Goal: Task Accomplishment & Management: Use online tool/utility

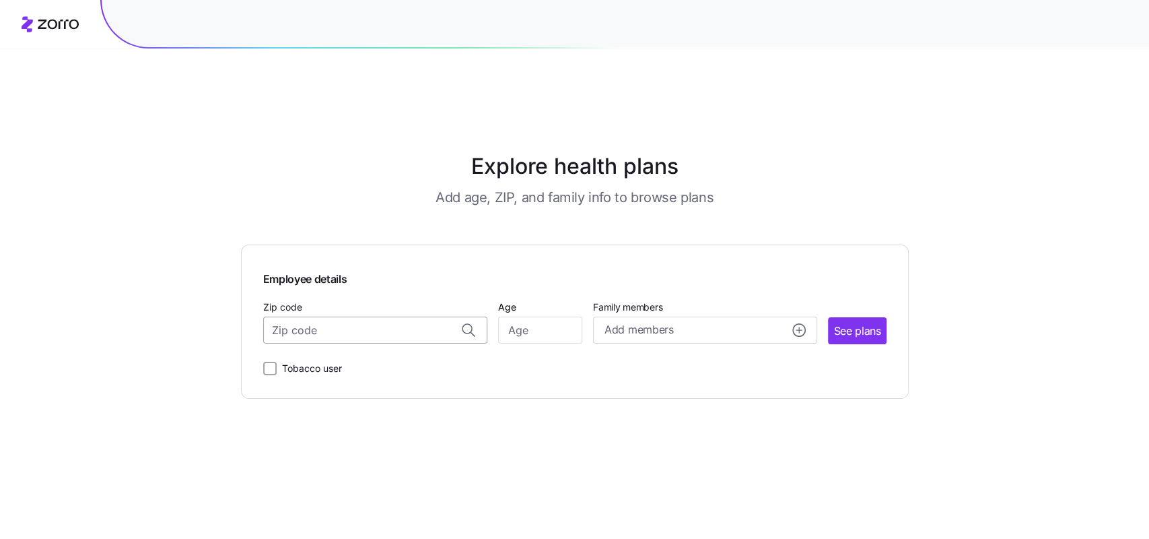
click at [381, 316] on input "Zip code" at bounding box center [375, 329] width 224 height 27
paste input "21087"
click at [400, 357] on span "21087, Baltimore County, MD" at bounding box center [372, 365] width 189 height 17
type input "21087, Baltimore County, MD"
click at [581, 316] on input "Age" at bounding box center [540, 329] width 84 height 27
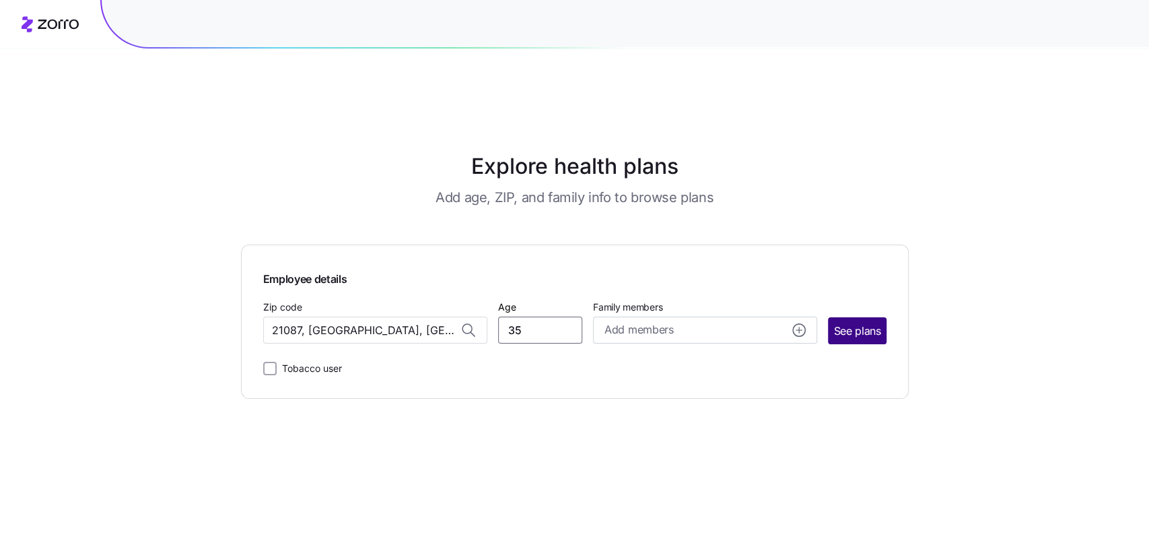
type input "35"
click at [840, 322] on span "See plans" at bounding box center [856, 330] width 47 height 17
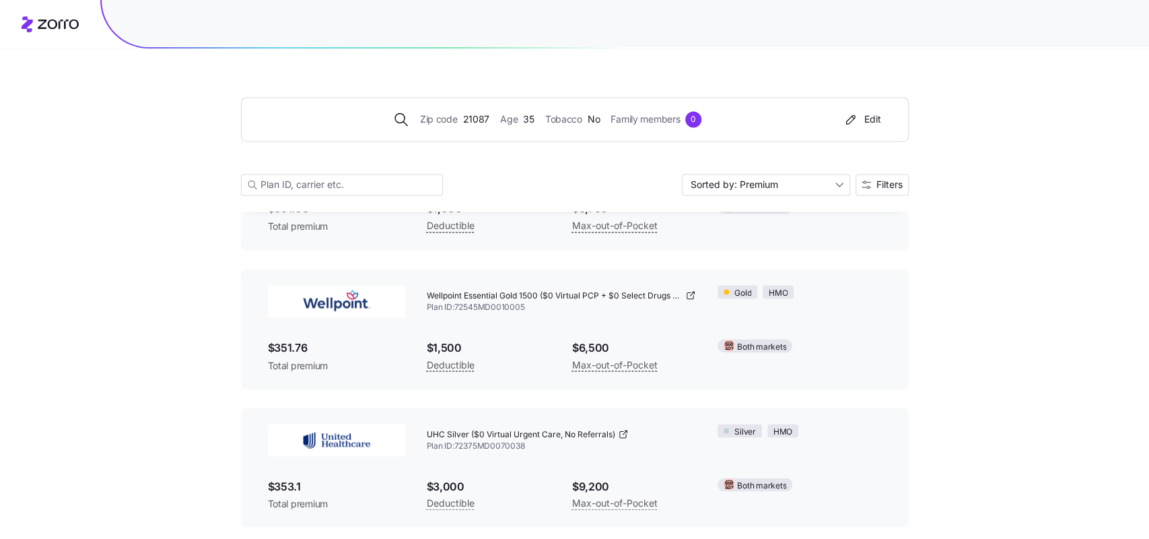
scroll to position [4456, 0]
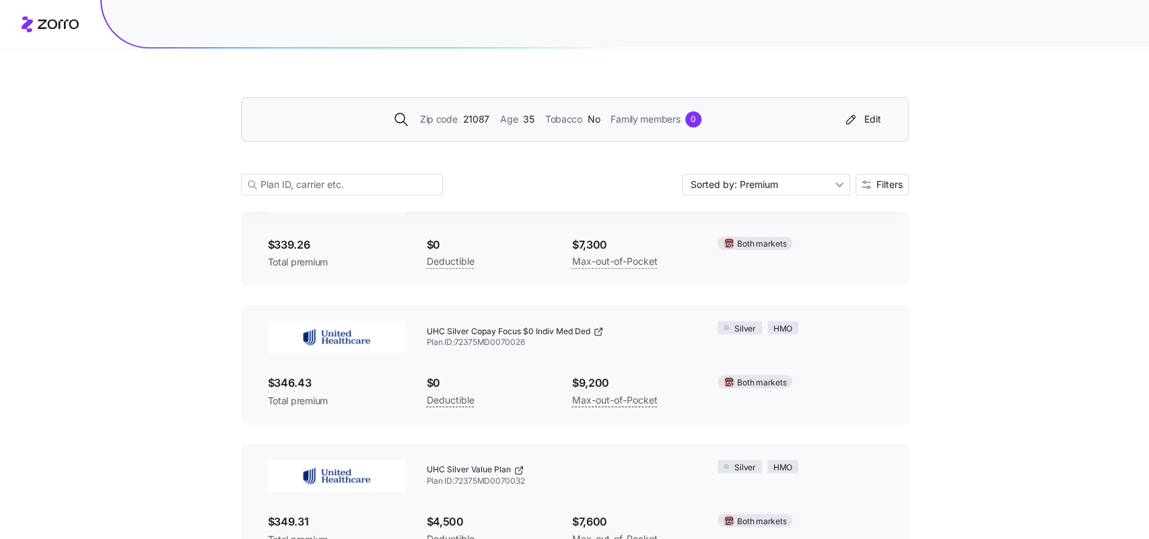
click at [491, 135] on div "Zip code 21087 Age 35 Tobacco No Family members 0 Edit" at bounding box center [575, 119] width 668 height 44
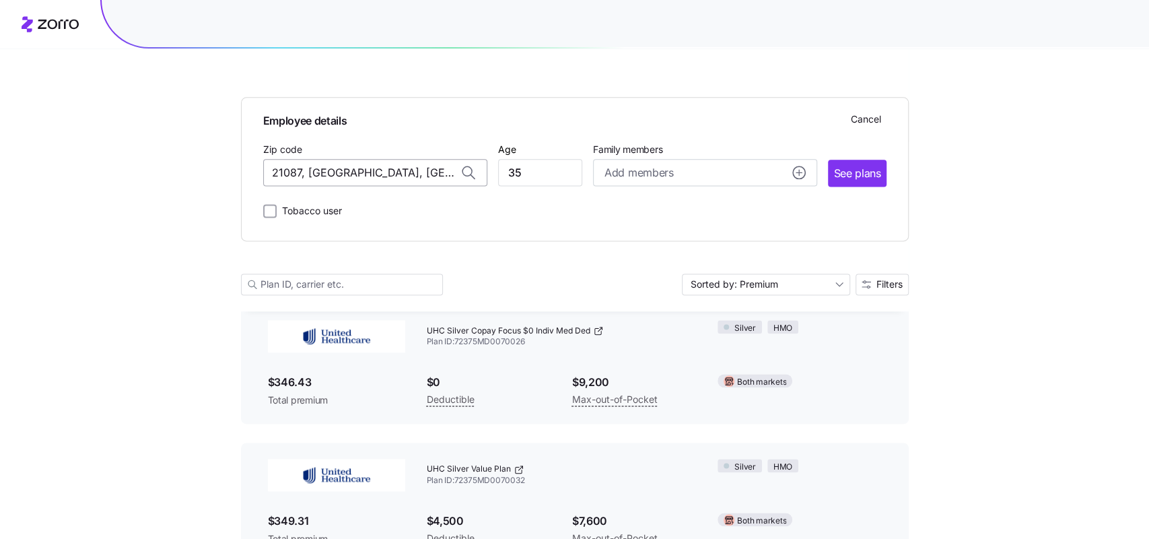
click at [352, 170] on input "21087, Baltimore County, MD" at bounding box center [375, 173] width 224 height 27
paste input "9466"
click at [372, 202] on span "29466, Charleston County, SC" at bounding box center [372, 208] width 189 height 17
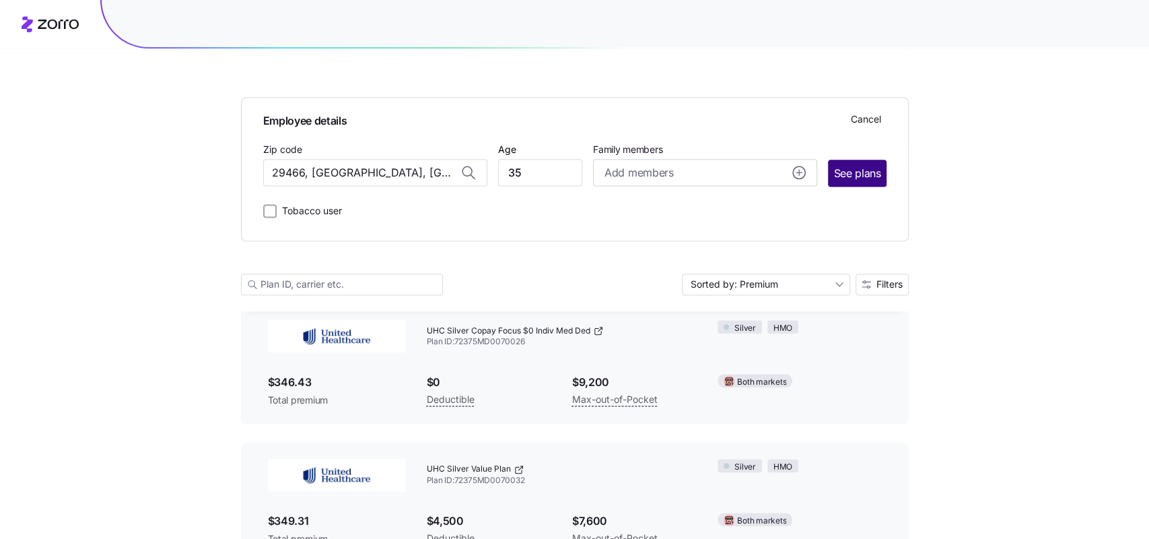
type input "29466, Charleston County, SC"
click at [865, 170] on span "See plans" at bounding box center [856, 173] width 47 height 17
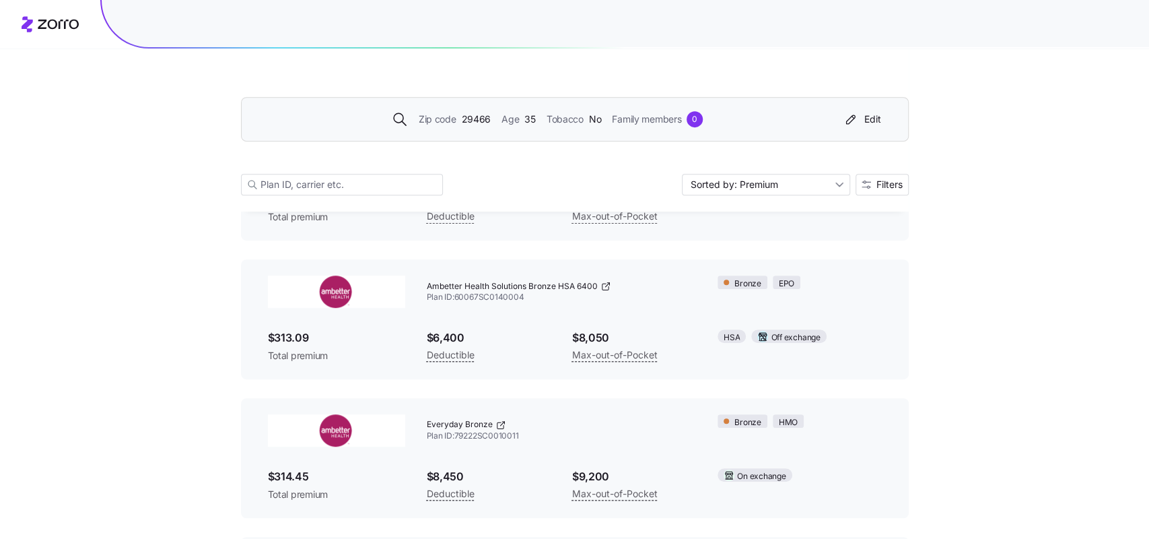
scroll to position [0, 0]
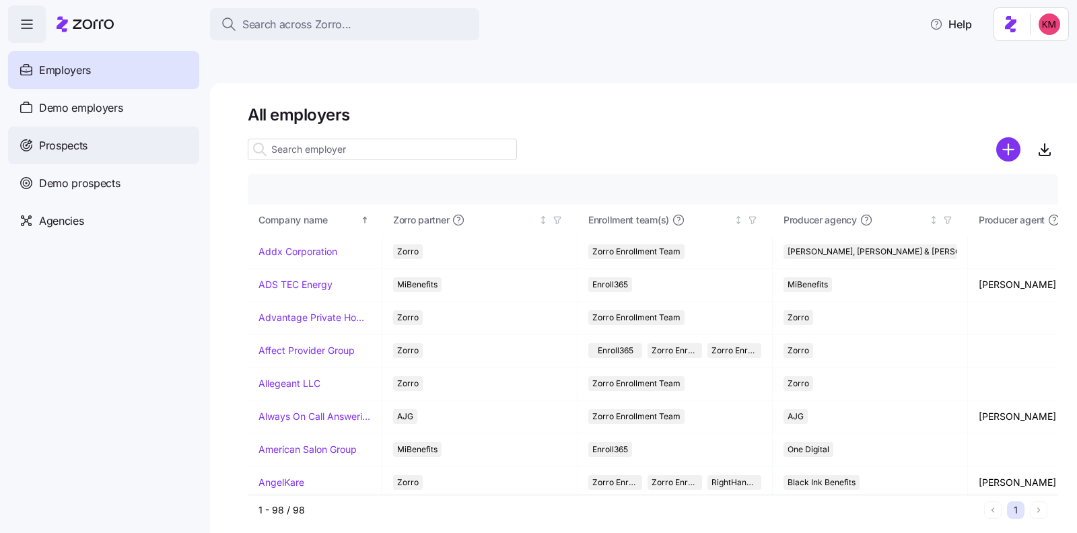
click at [53, 151] on span "Prospects" at bounding box center [63, 145] width 48 height 17
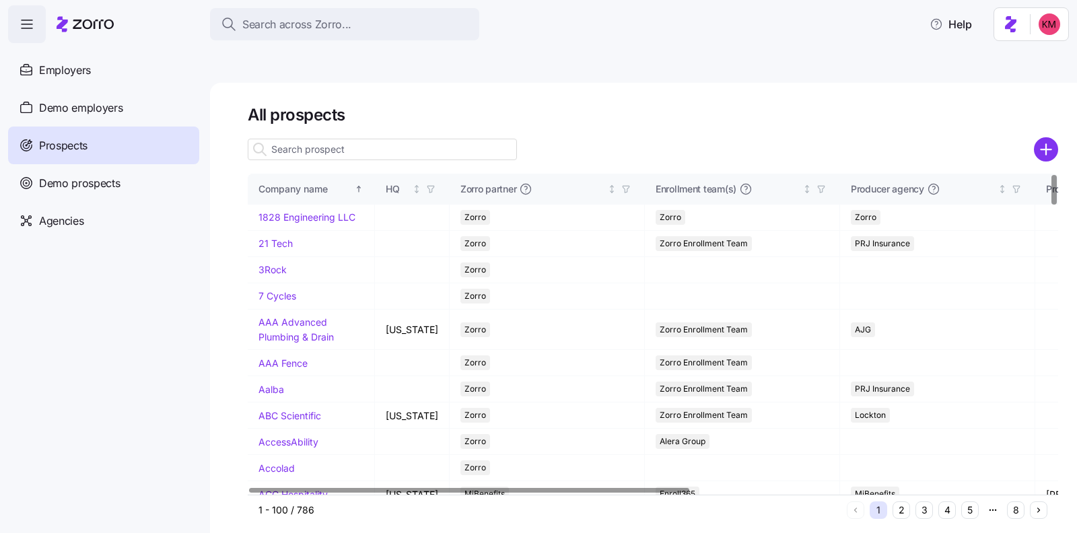
click at [332, 136] on div at bounding box center [382, 149] width 269 height 27
click at [331, 139] on input at bounding box center [382, 150] width 269 height 22
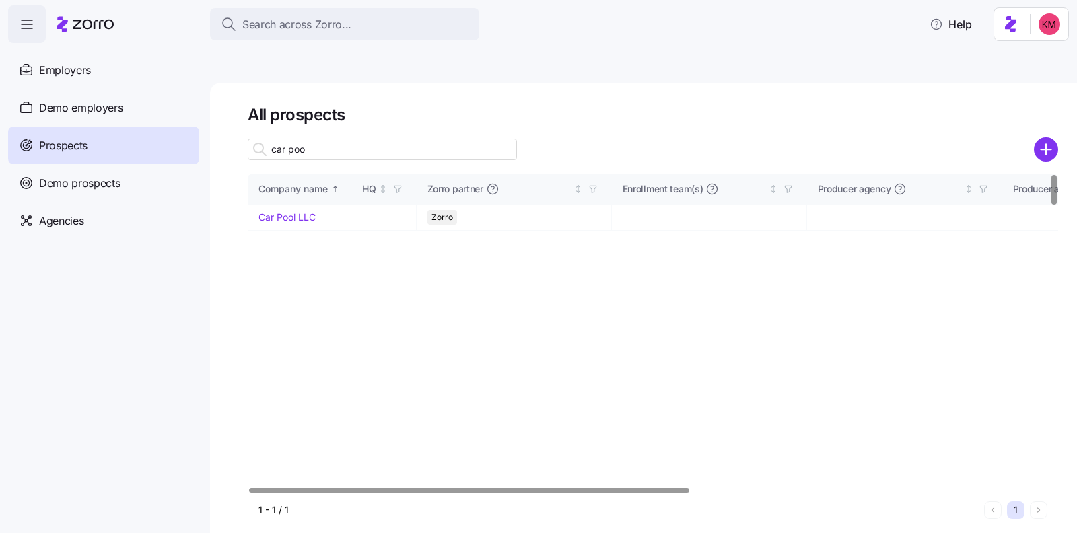
type input "car poo"
click at [285, 211] on link "Car Pool LLC" at bounding box center [287, 216] width 57 height 11
click at [278, 211] on link "Car Pool LLC" at bounding box center [287, 216] width 57 height 11
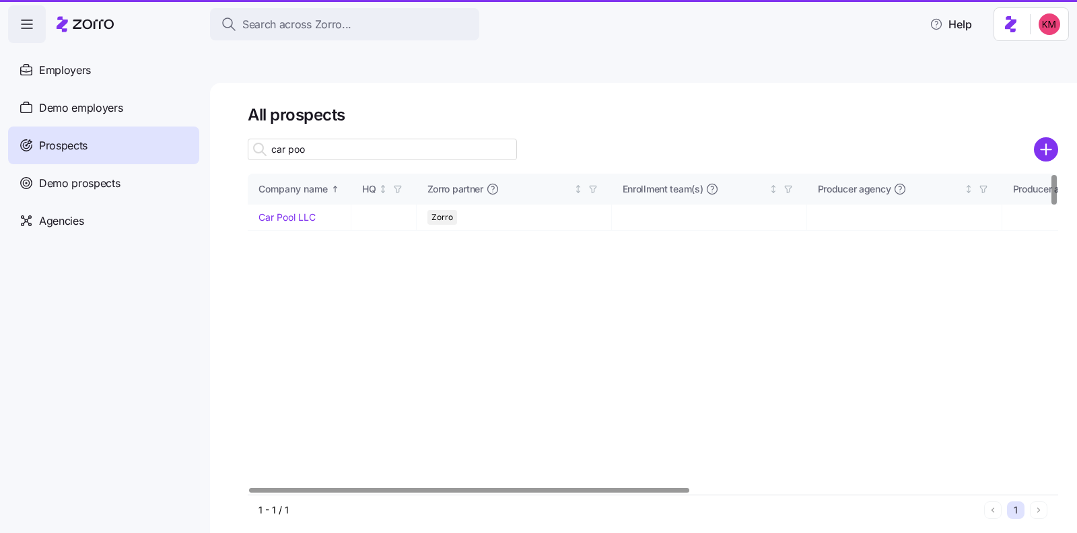
click at [276, 211] on link "Car Pool LLC" at bounding box center [287, 216] width 57 height 11
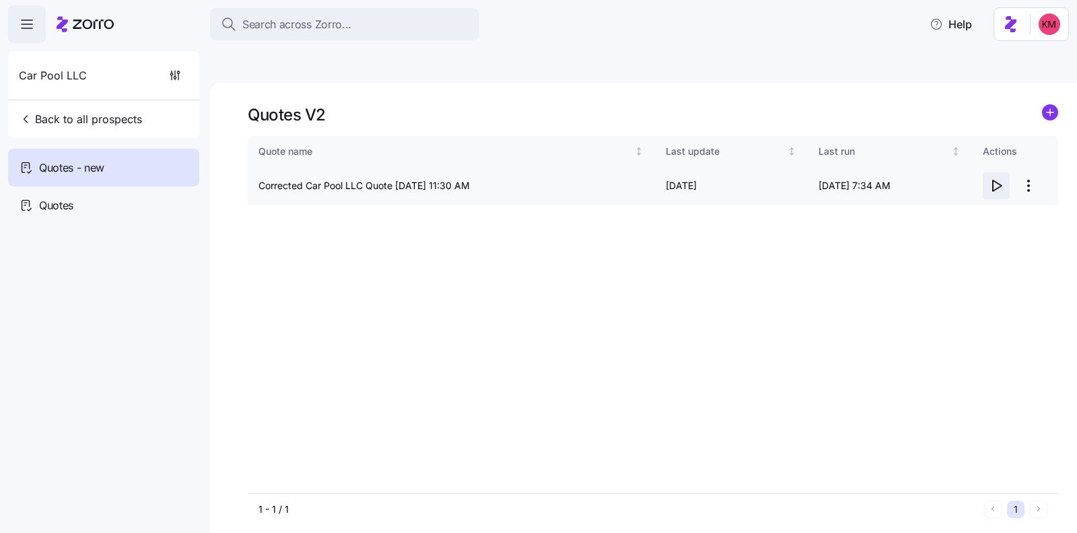
click at [999, 180] on icon "button" at bounding box center [997, 185] width 9 height 11
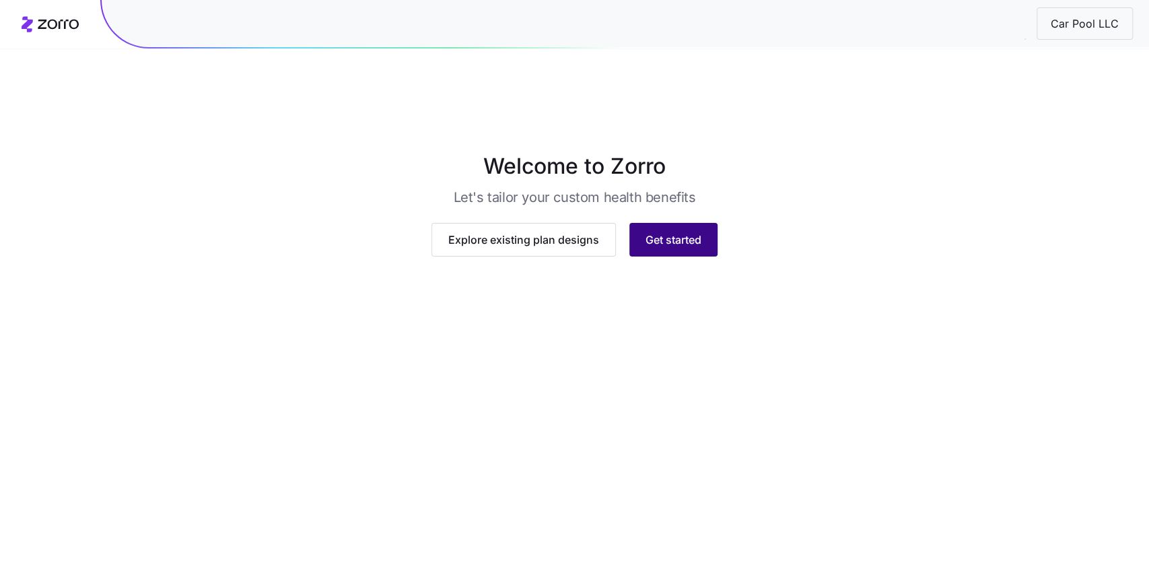
click at [654, 248] on span "Get started" at bounding box center [674, 240] width 56 height 16
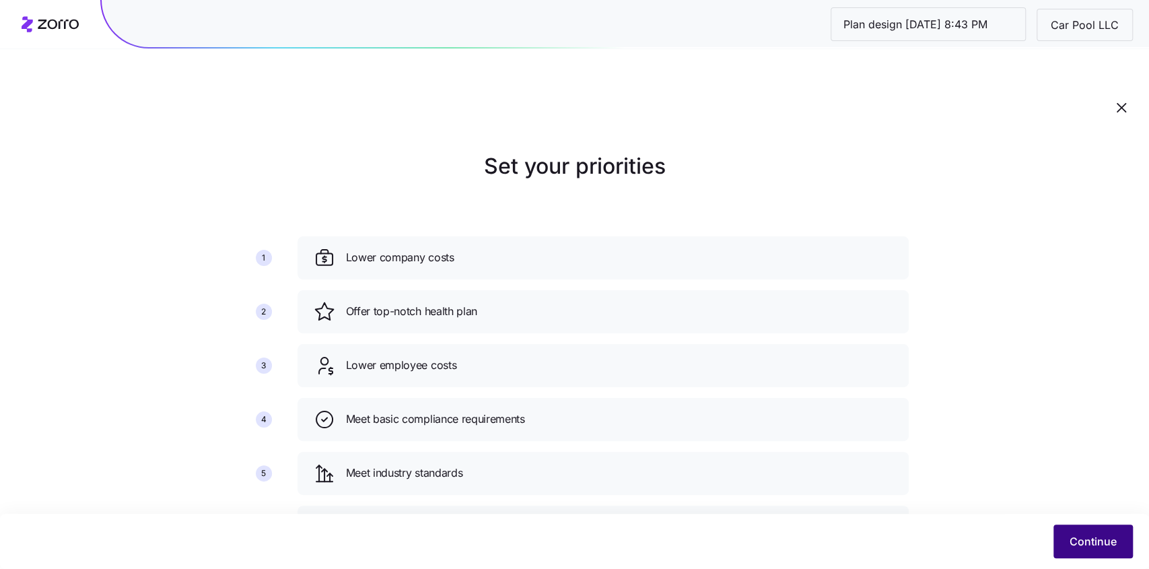
click at [1069, 533] on button "Continue" at bounding box center [1093, 541] width 79 height 34
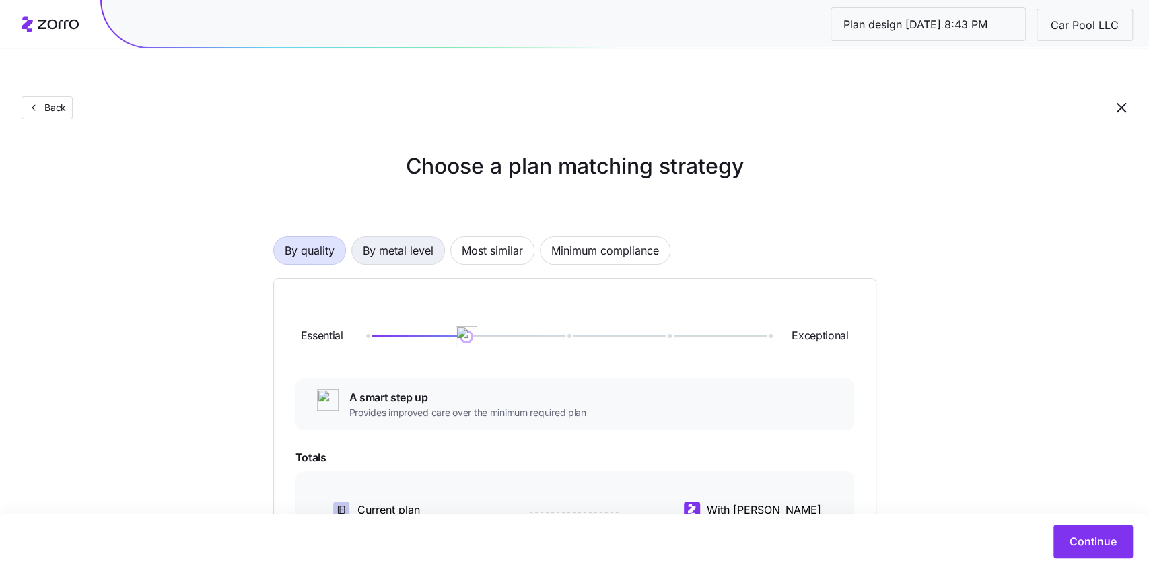
click at [376, 237] on span "By metal level" at bounding box center [398, 250] width 71 height 27
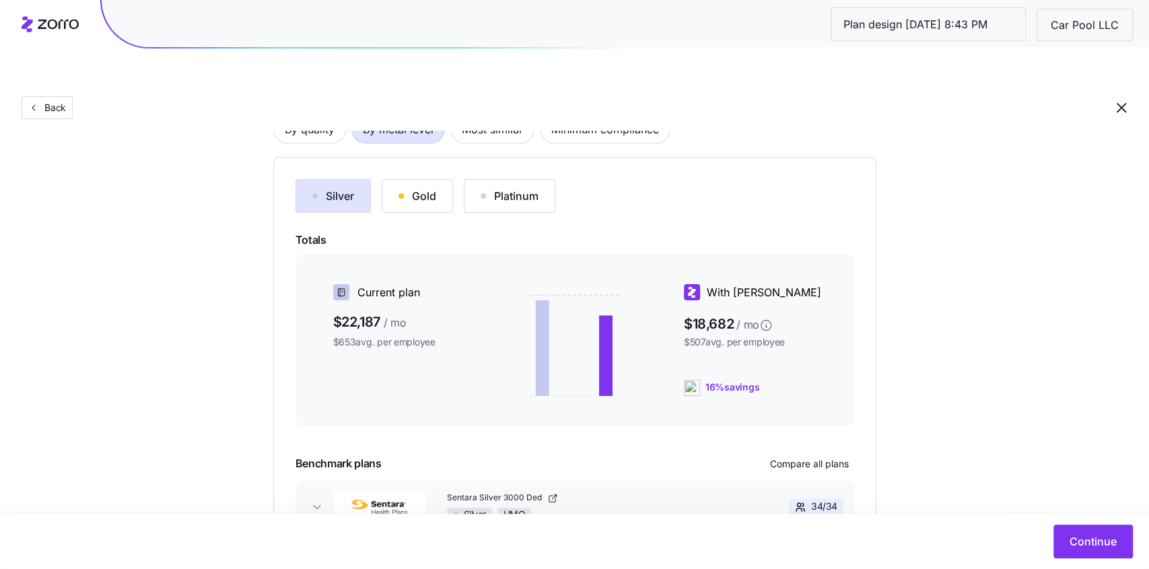
scroll to position [146, 0]
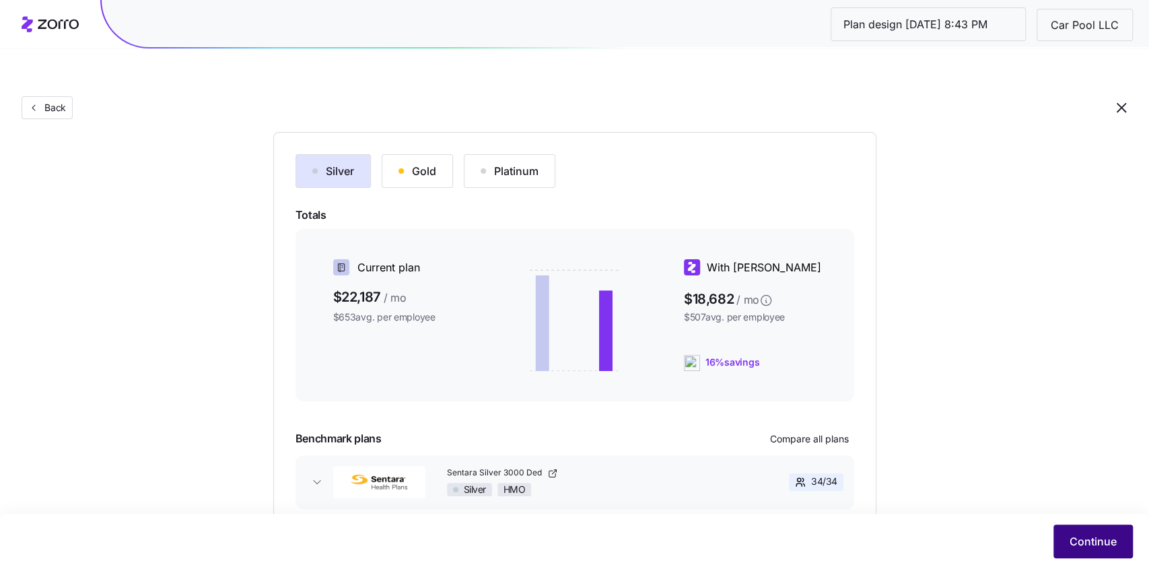
click at [1077, 547] on span "Continue" at bounding box center [1093, 541] width 47 height 16
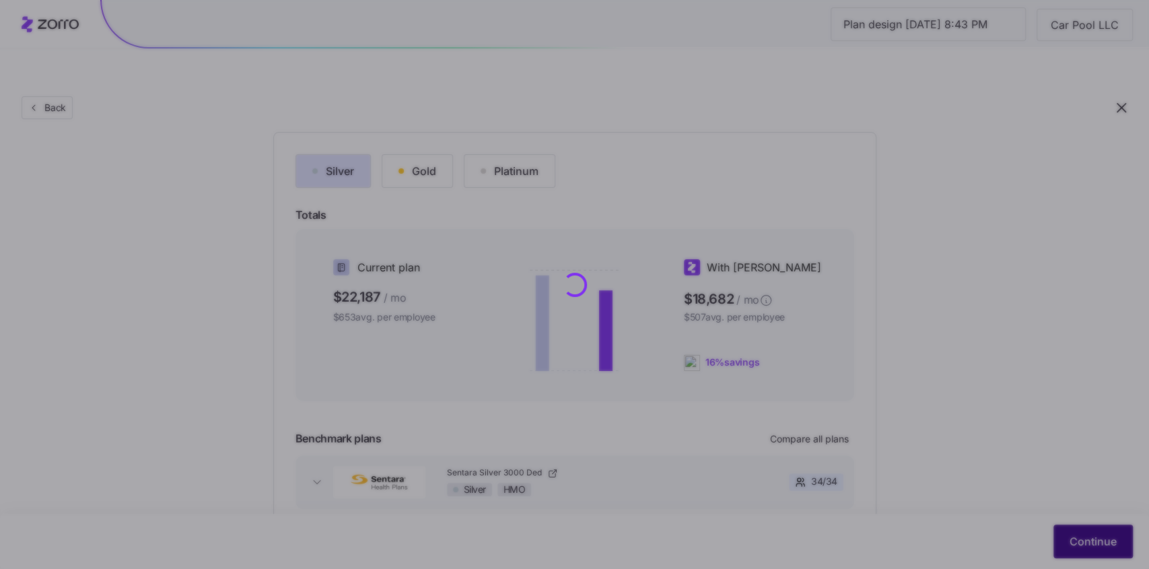
scroll to position [0, 0]
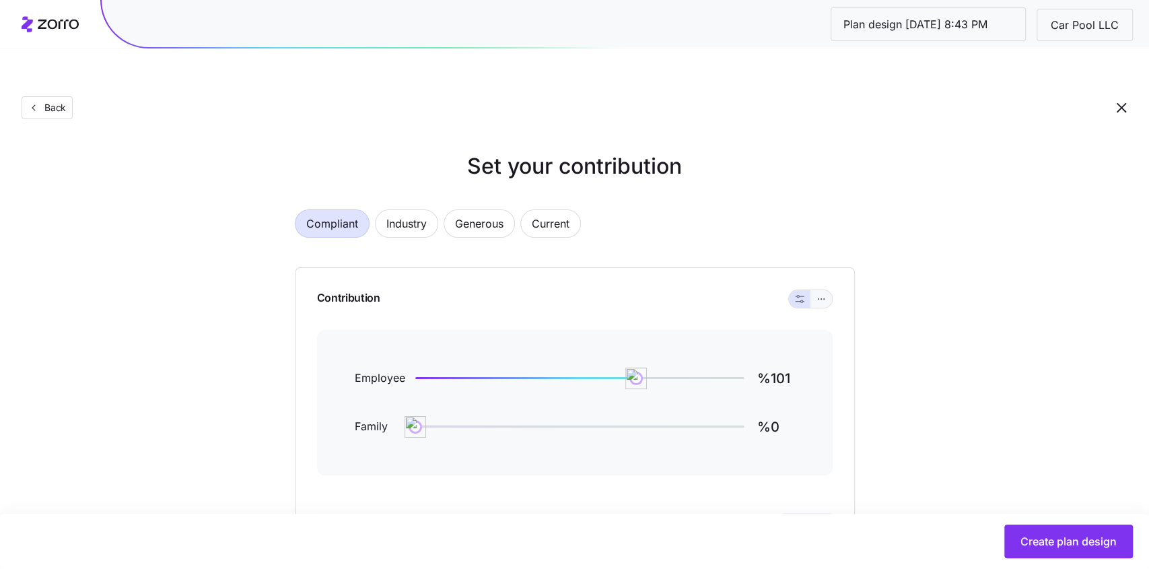
click at [826, 291] on icon "button" at bounding box center [821, 299] width 9 height 16
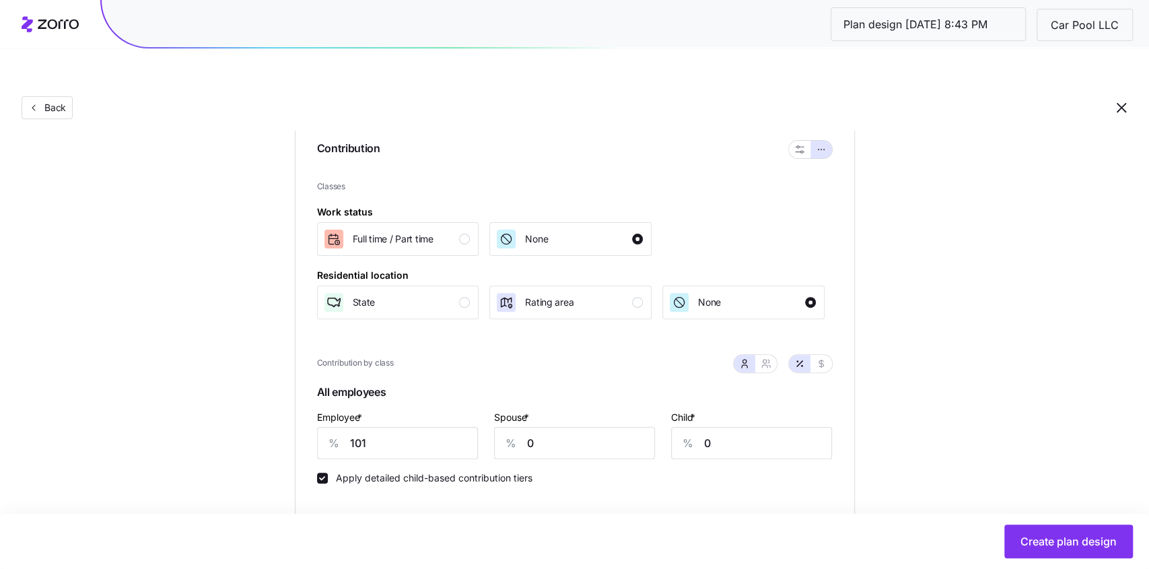
scroll to position [163, 0]
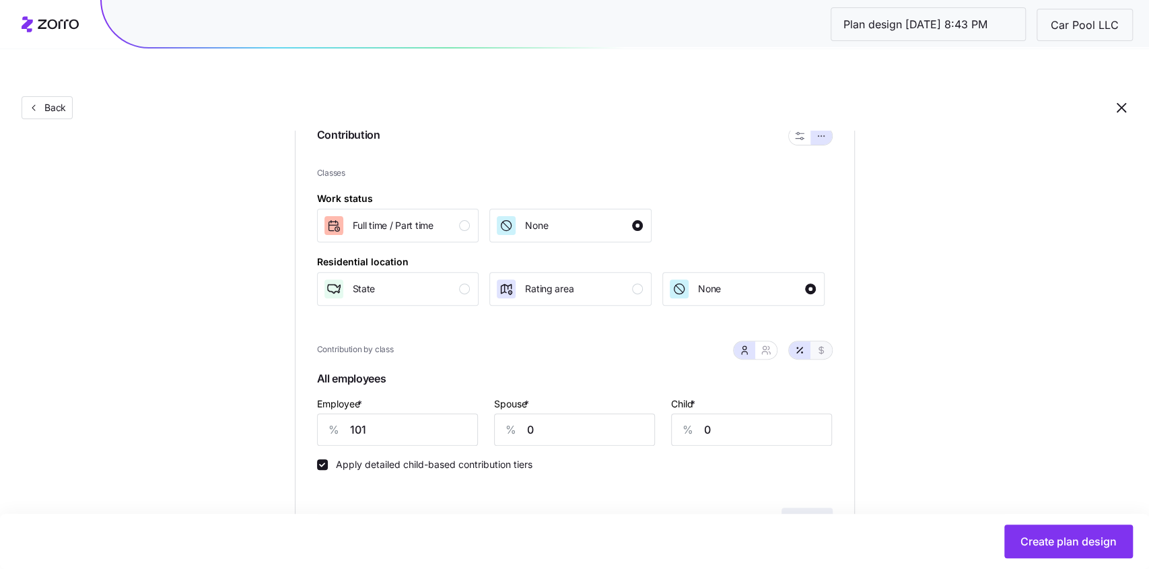
click at [821, 346] on icon "button" at bounding box center [821, 349] width 5 height 7
click at [384, 413] on input "480" at bounding box center [397, 429] width 161 height 32
type input "450"
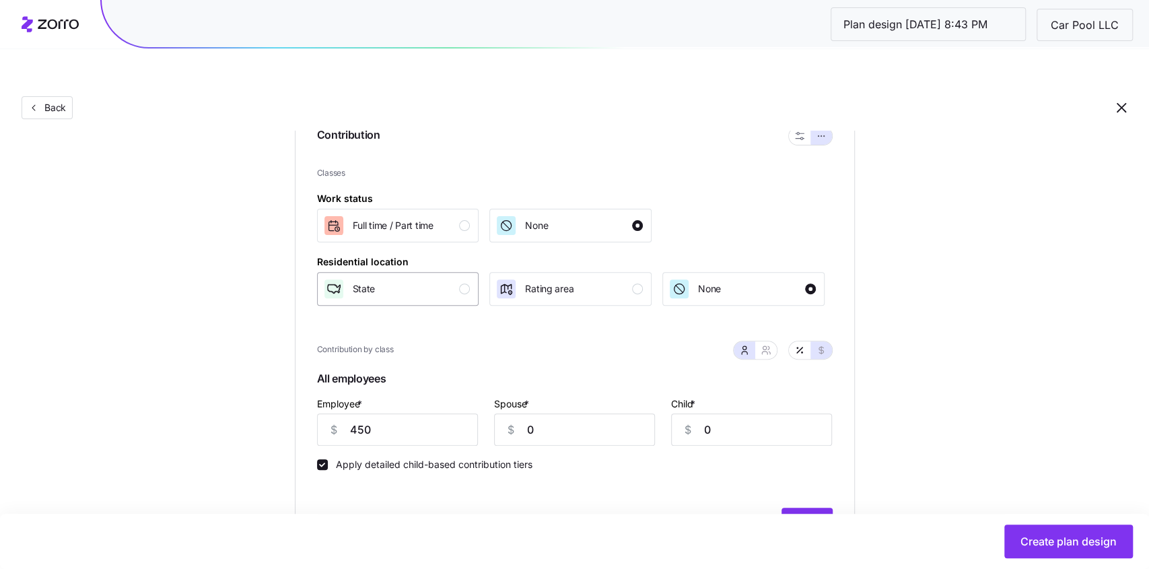
click at [422, 278] on div "State" at bounding box center [396, 289] width 147 height 22
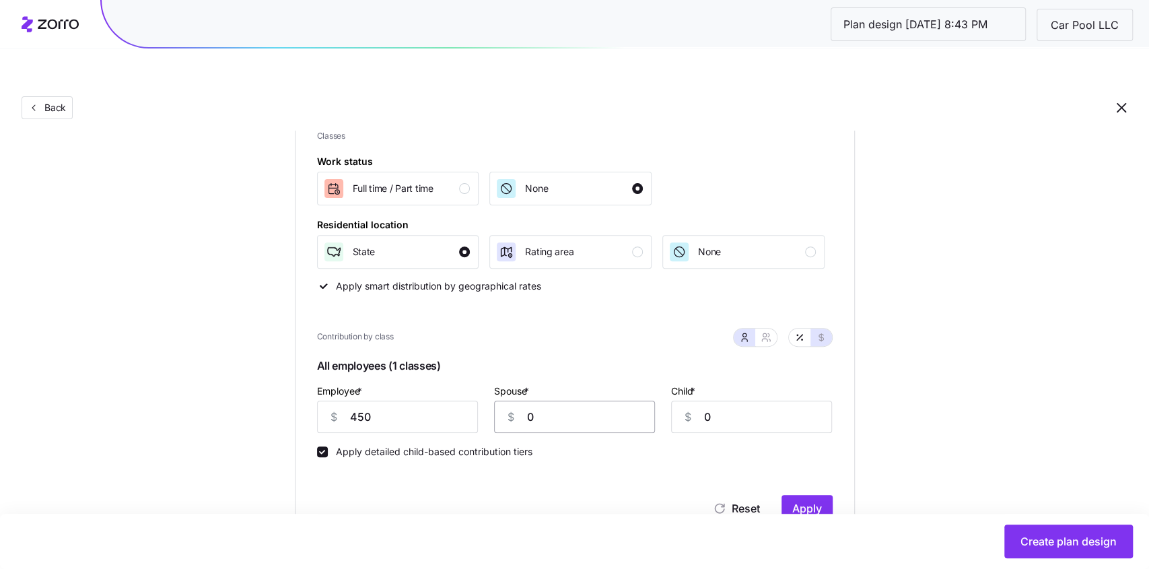
scroll to position [207, 0]
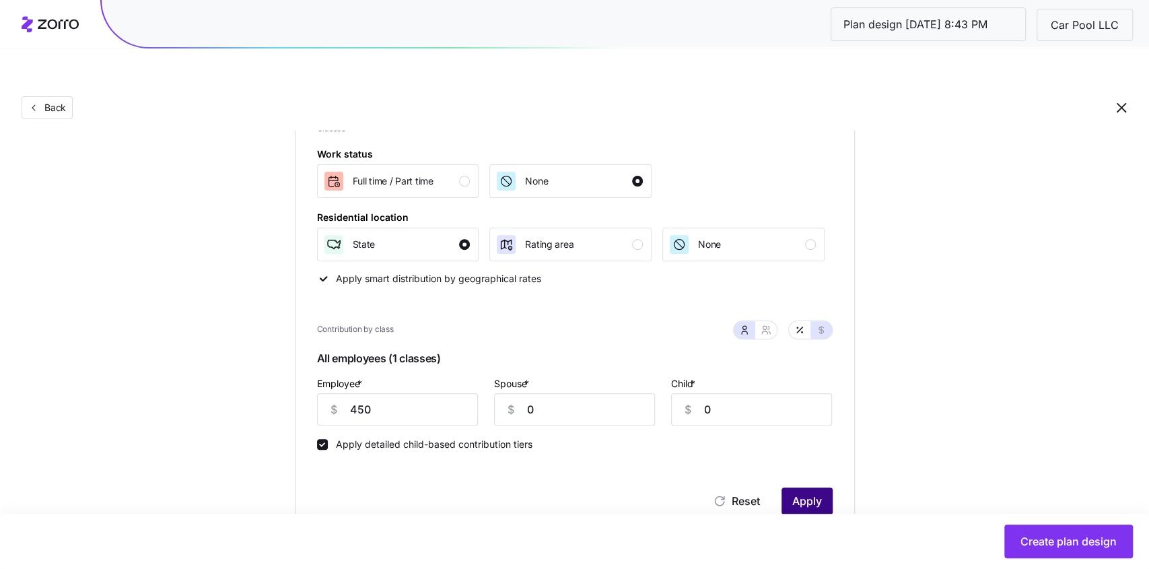
click at [815, 487] on button "Apply" at bounding box center [807, 500] width 51 height 27
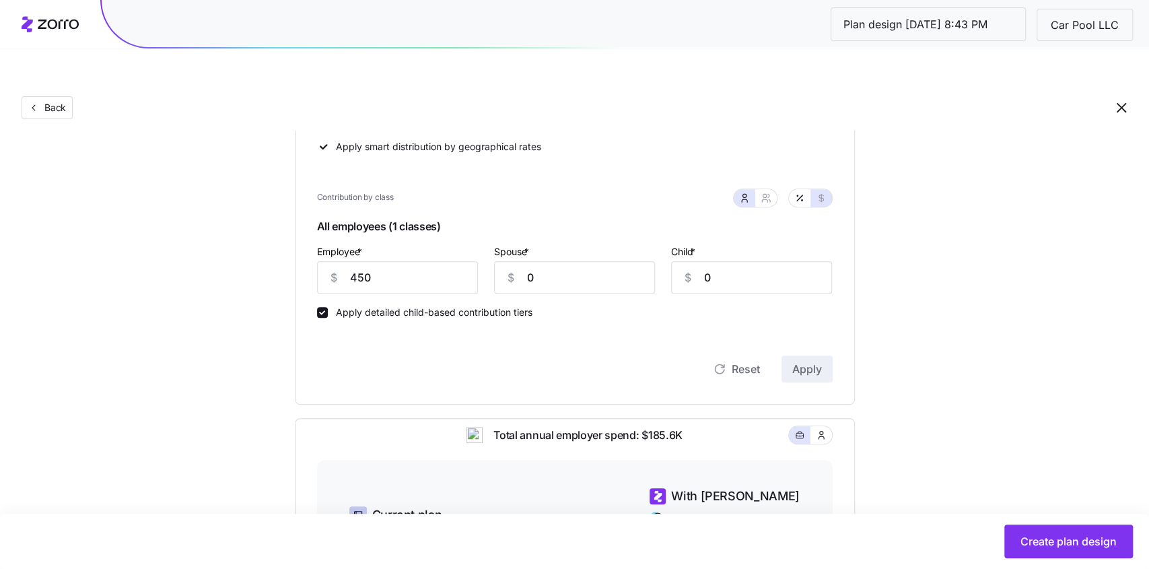
scroll to position [345, 0]
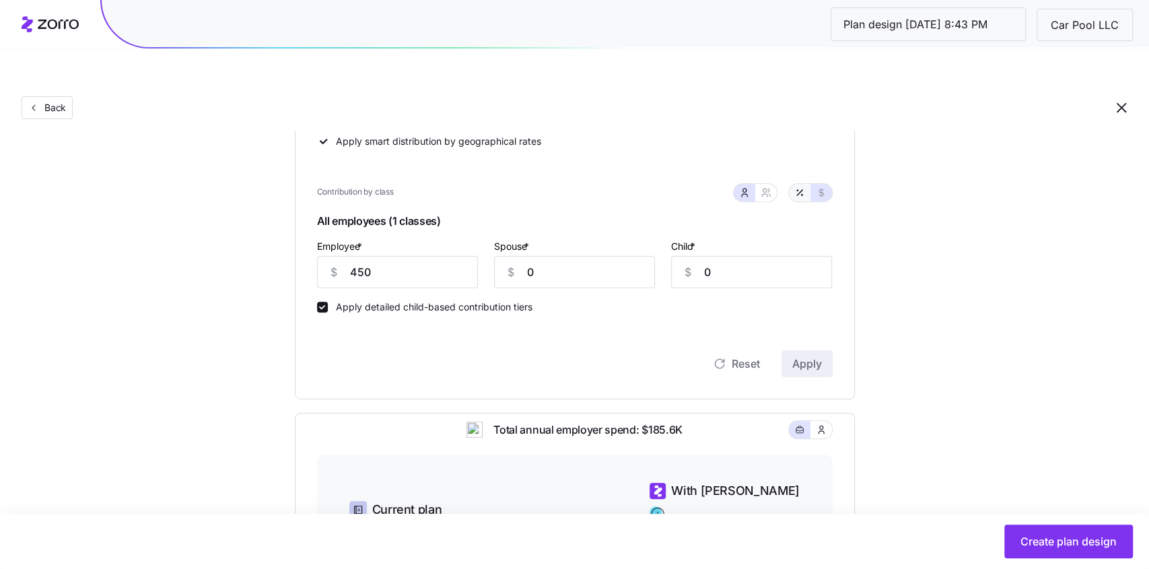
click at [800, 187] on icon "button" at bounding box center [799, 192] width 11 height 11
click at [824, 187] on icon "button" at bounding box center [821, 192] width 11 height 11
type input "450"
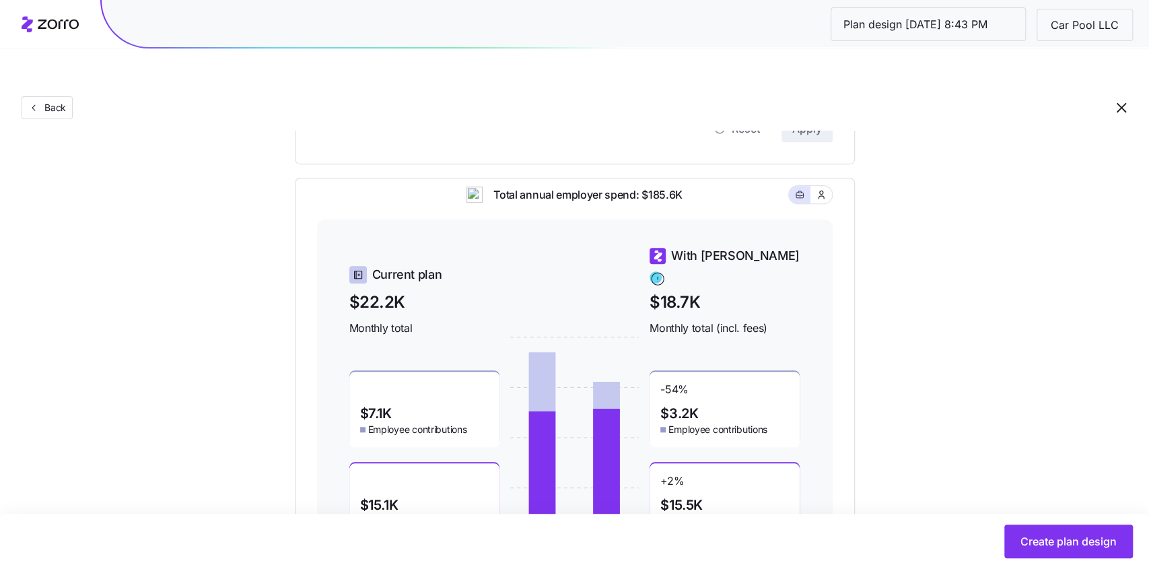
scroll to position [639, 0]
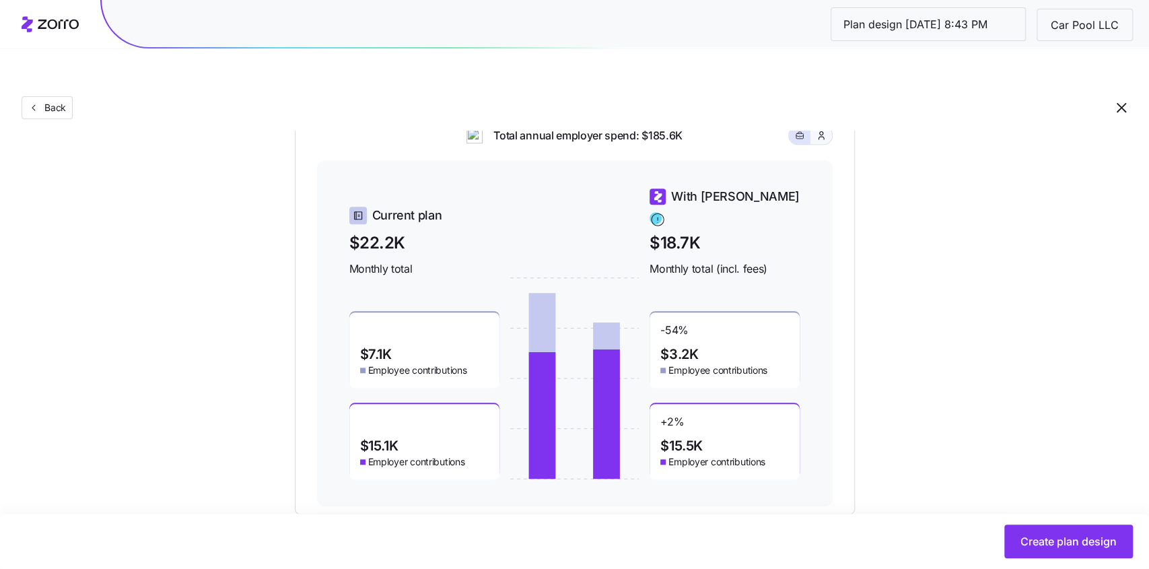
click at [827, 127] on button "button" at bounding box center [822, 136] width 22 height 18
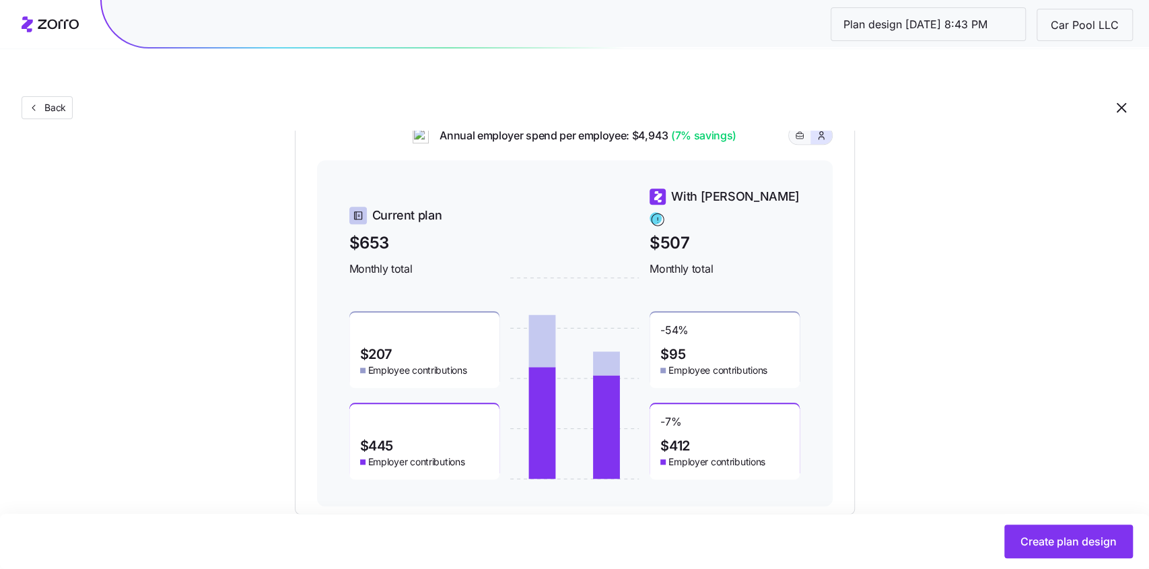
click at [796, 127] on icon "button" at bounding box center [799, 135] width 9 height 16
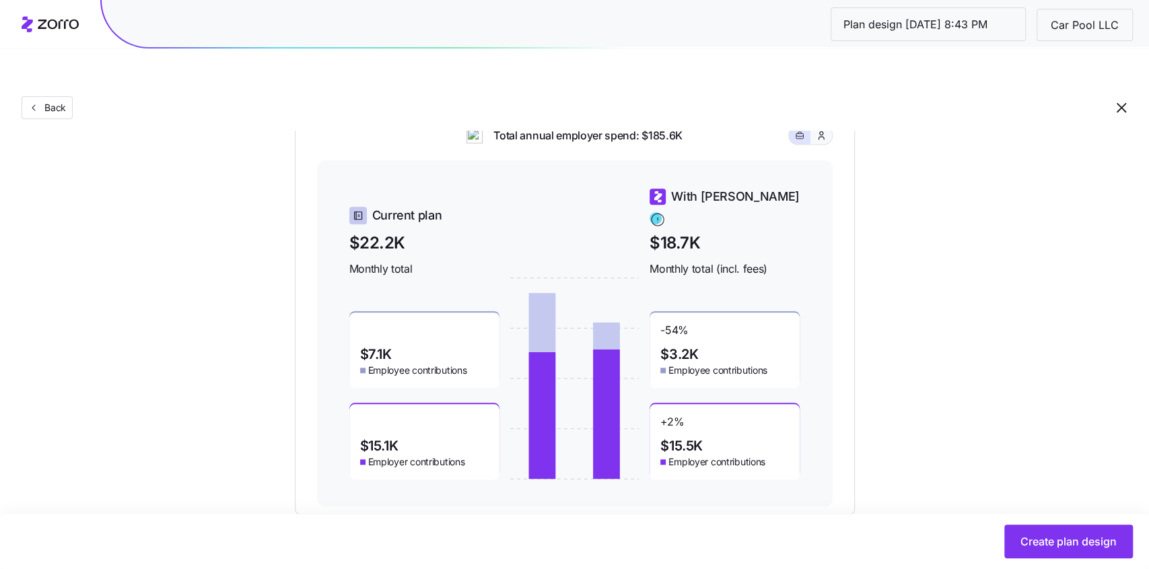
click at [831, 127] on button "button" at bounding box center [822, 136] width 22 height 18
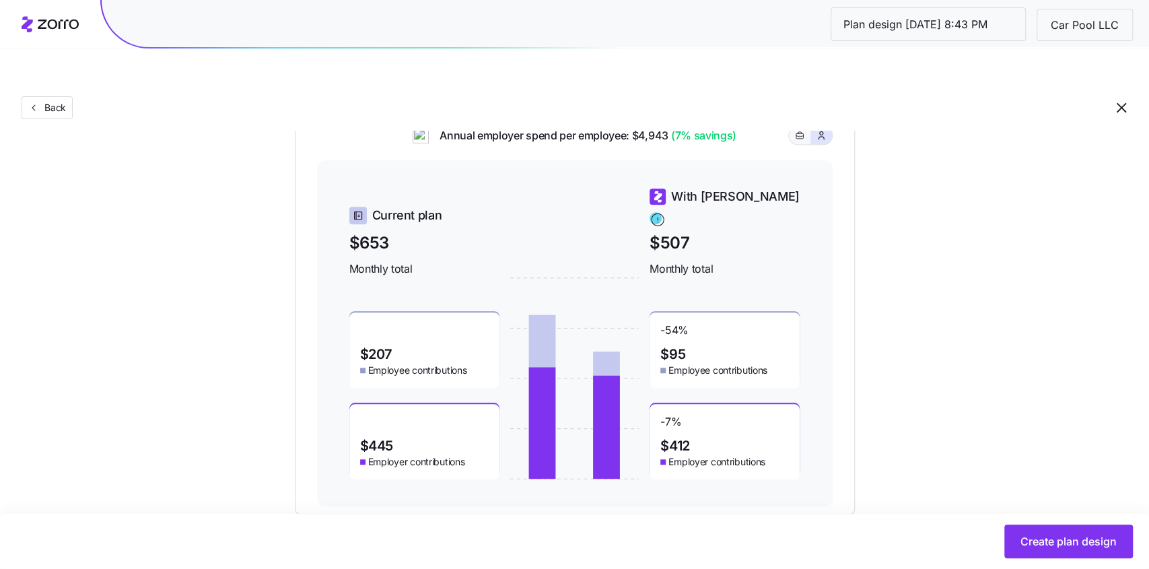
click at [805, 127] on icon "button" at bounding box center [799, 135] width 9 height 16
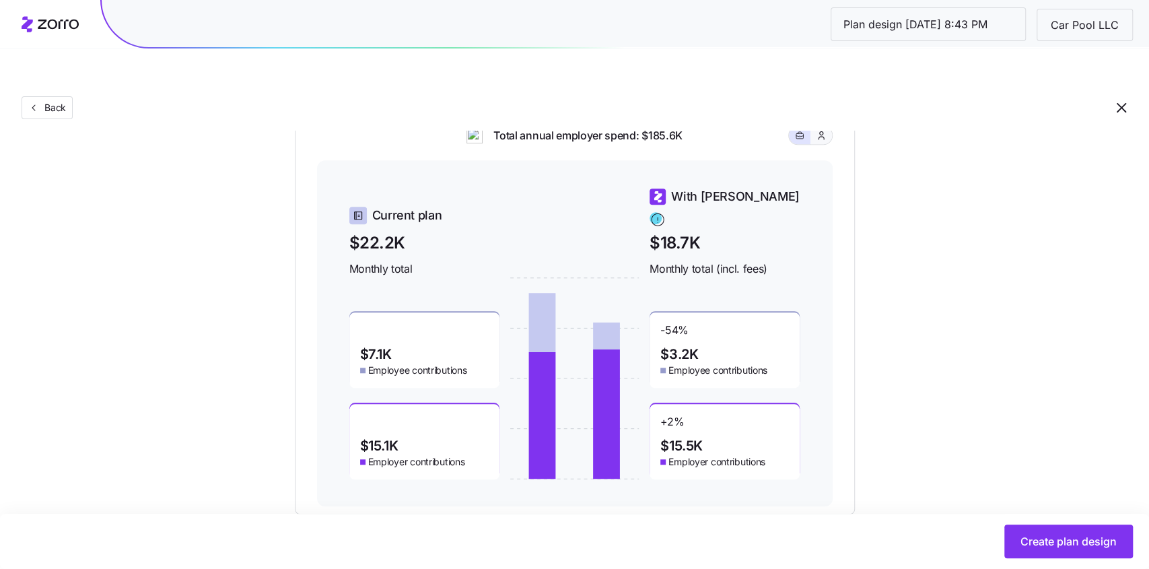
click at [821, 129] on icon "button" at bounding box center [821, 135] width 11 height 13
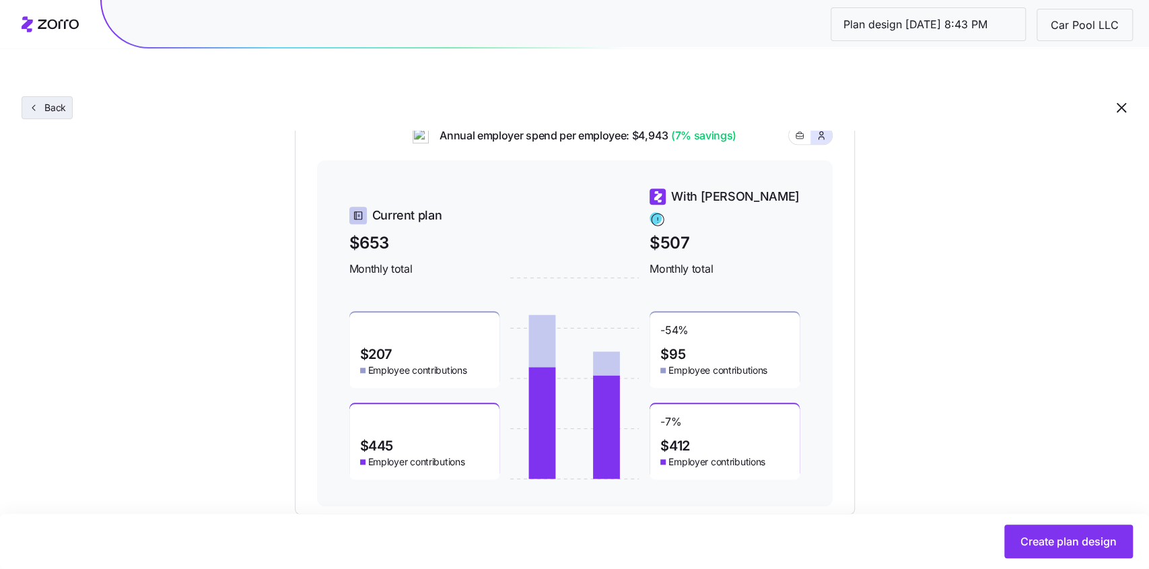
click at [49, 101] on span "Back" at bounding box center [52, 107] width 27 height 13
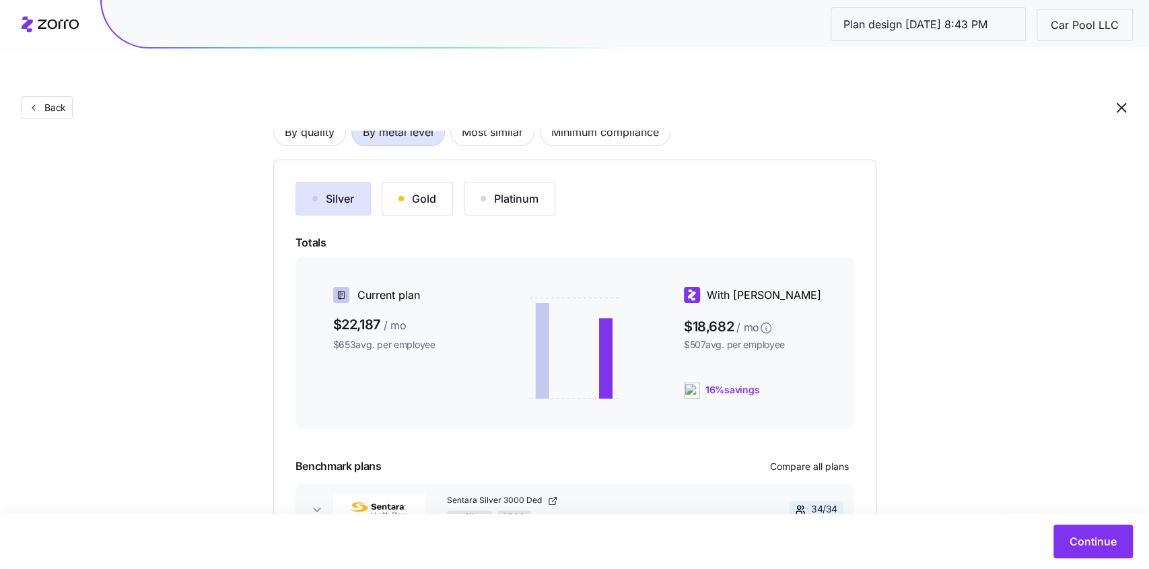
scroll to position [138, 0]
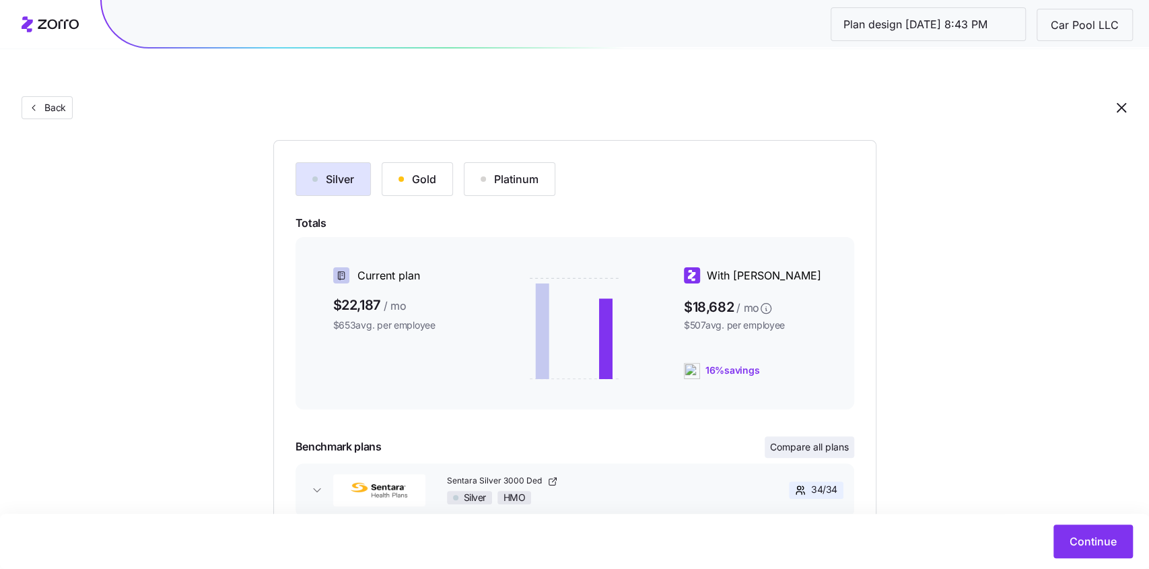
click at [796, 440] on span "Compare all plans" at bounding box center [809, 446] width 79 height 13
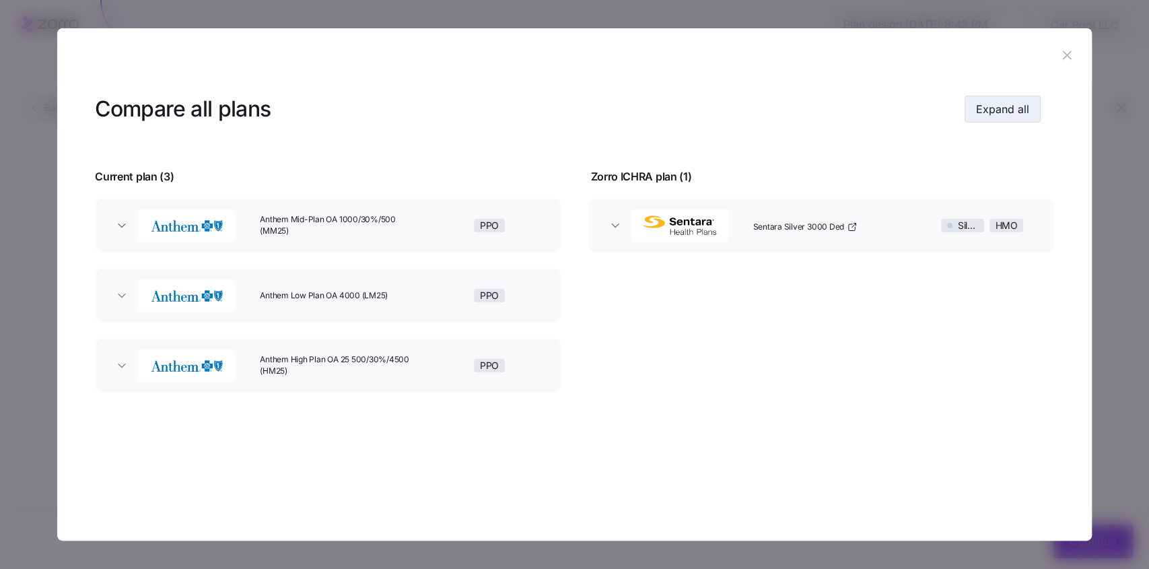
click at [996, 106] on span "Expand all" at bounding box center [1002, 109] width 53 height 16
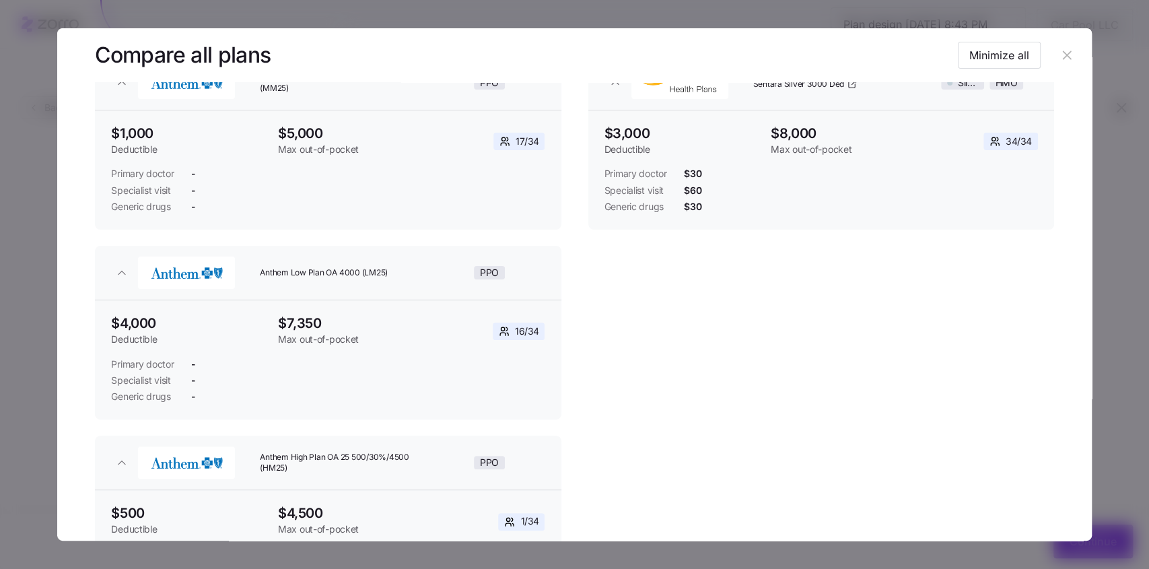
scroll to position [152, 0]
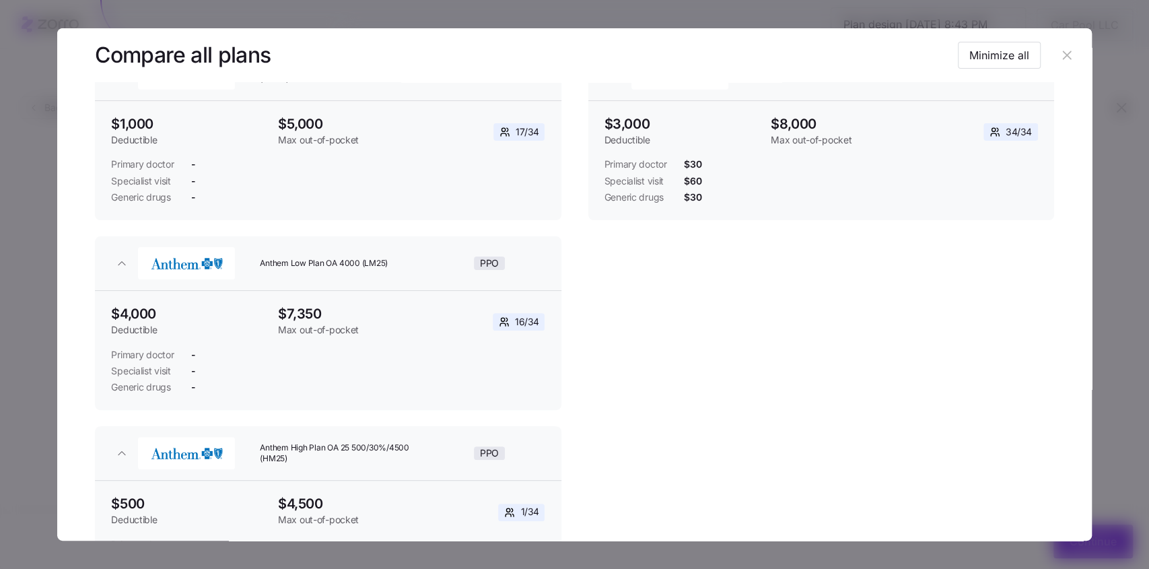
click at [1066, 57] on icon "button" at bounding box center [1067, 55] width 15 height 15
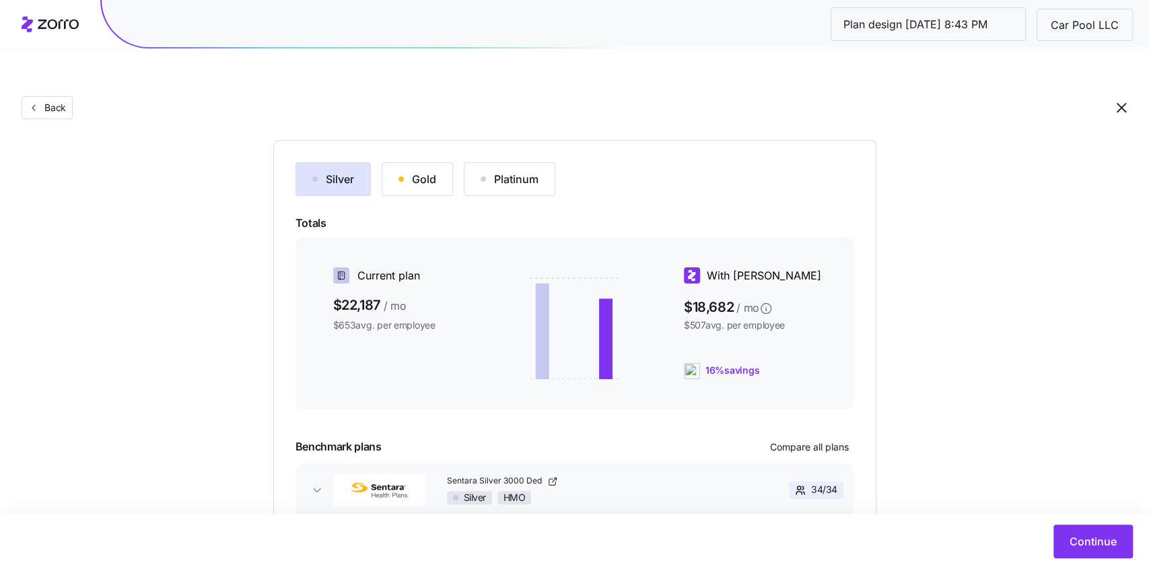
click at [404, 171] on div "Gold" at bounding box center [418, 179] width 38 height 16
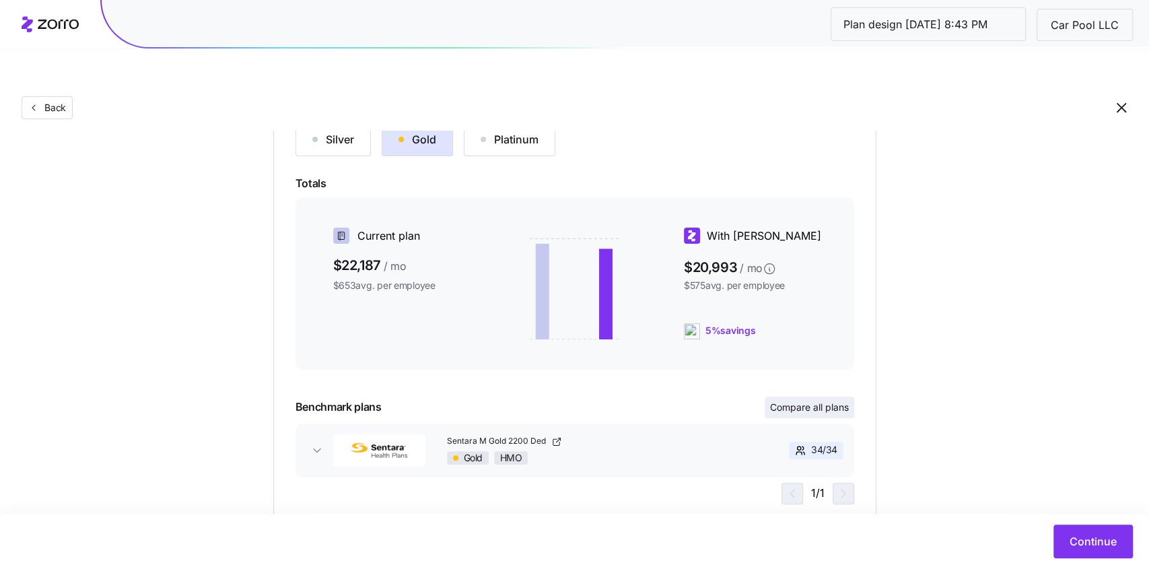
scroll to position [177, 0]
click at [349, 132] on div "Silver" at bounding box center [333, 140] width 42 height 16
click at [415, 132] on div "Gold" at bounding box center [418, 140] width 38 height 16
click at [356, 123] on button "Silver" at bounding box center [333, 140] width 75 height 34
click at [420, 132] on div "Gold" at bounding box center [418, 140] width 38 height 16
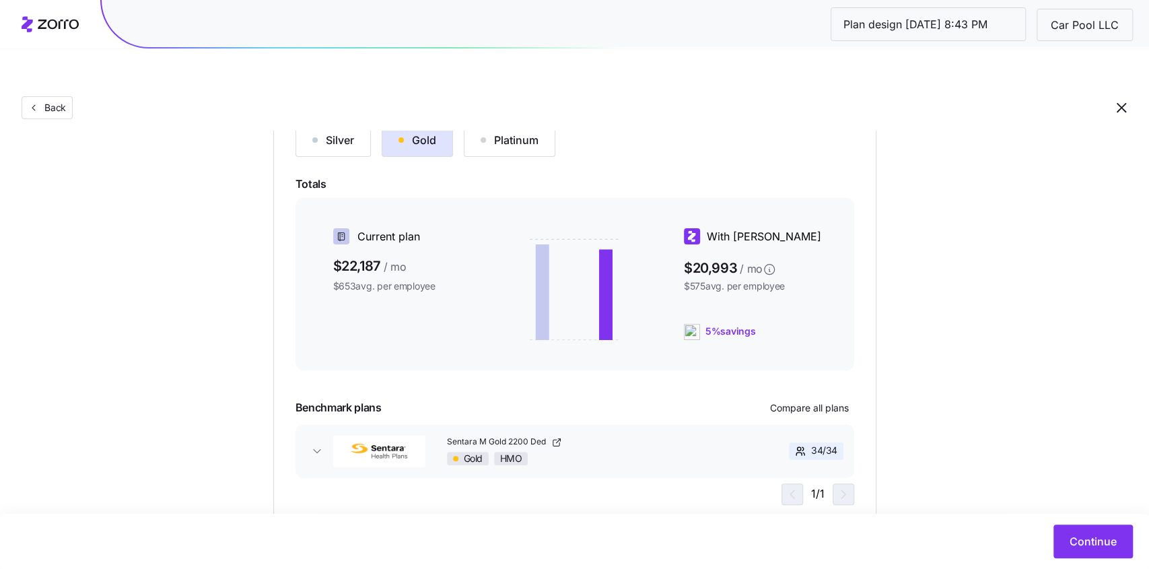
click at [341, 132] on div "Silver" at bounding box center [333, 140] width 42 height 16
click at [1071, 543] on span "Continue" at bounding box center [1093, 541] width 47 height 16
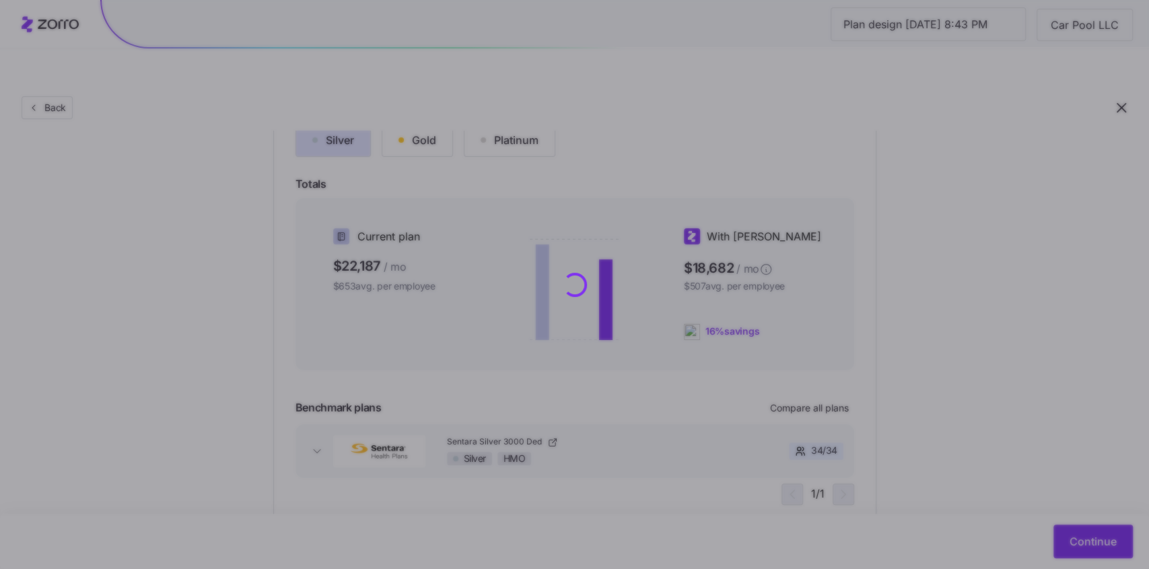
scroll to position [0, 0]
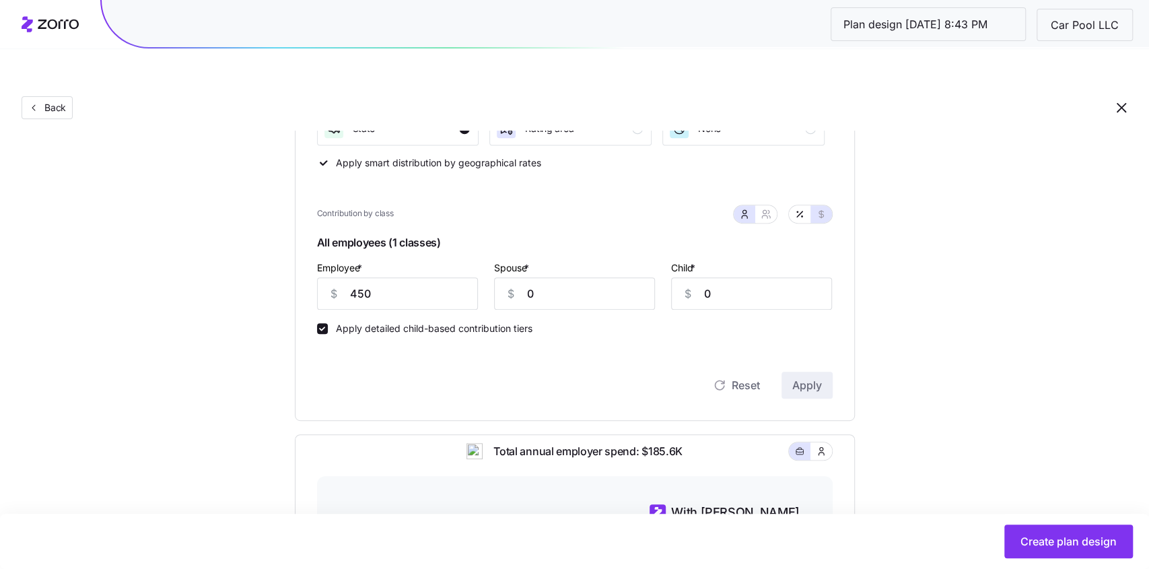
scroll to position [341, 0]
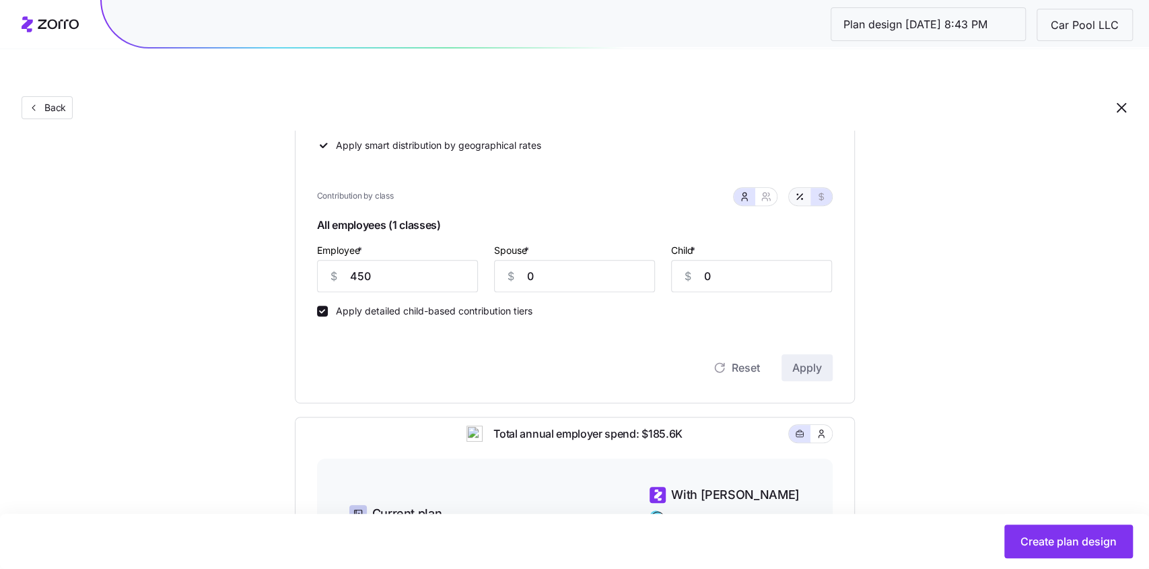
click at [806, 188] on button "button" at bounding box center [800, 197] width 22 height 18
type input "95"
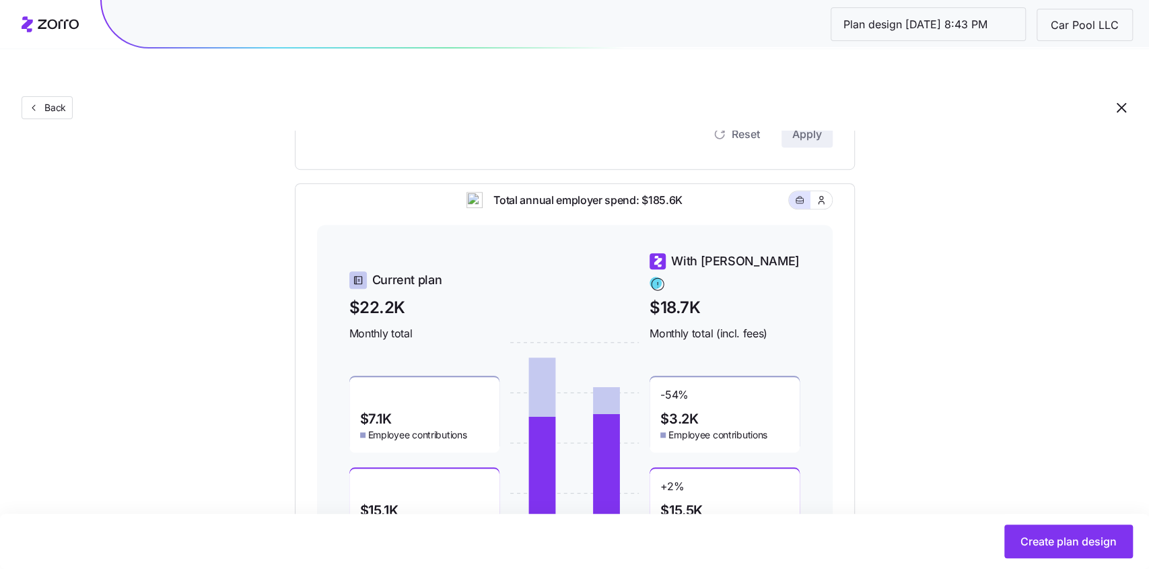
scroll to position [639, 0]
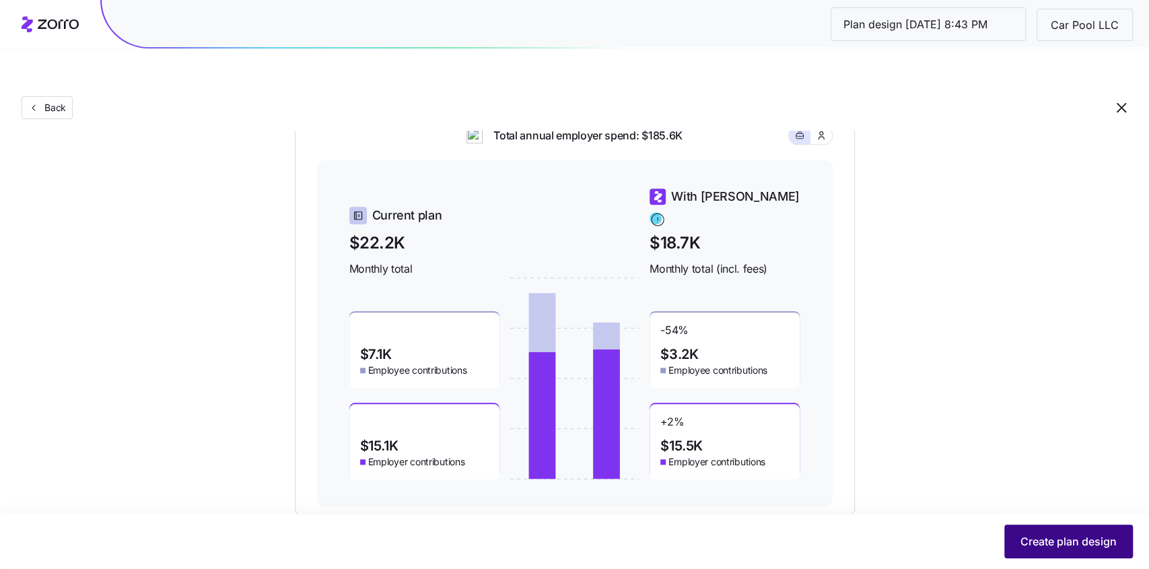
click at [1039, 532] on button "Create plan design" at bounding box center [1068, 541] width 129 height 34
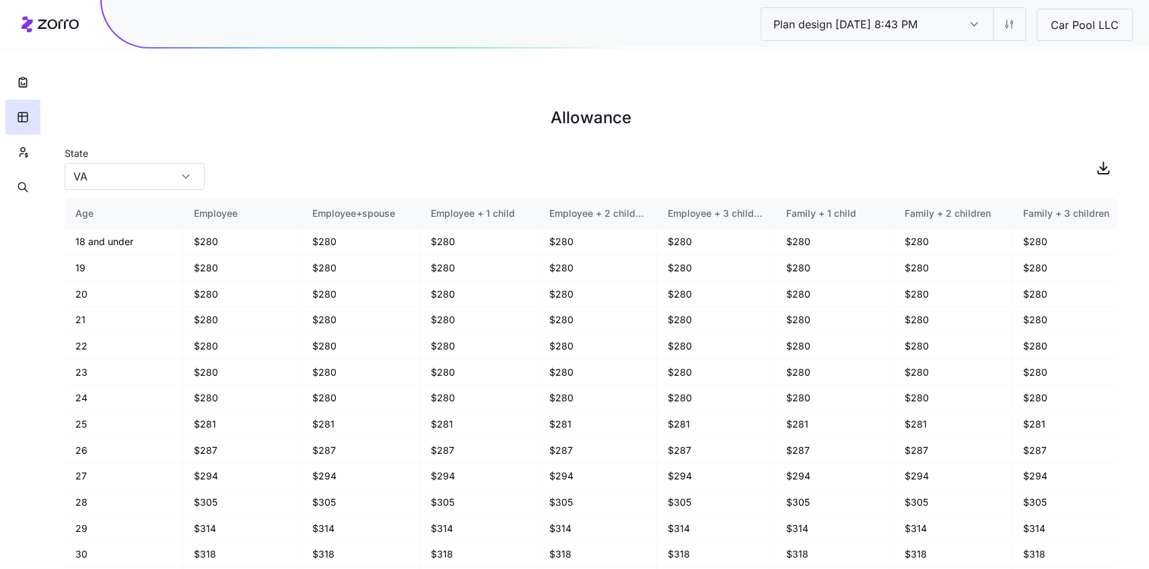
click at [1072, 36] on div "Car Pool LLC" at bounding box center [1085, 25] width 96 height 32
drag, startPoint x: 1063, startPoint y: 27, endPoint x: 1000, endPoint y: 18, distance: 63.9
click at [1000, 18] on div "Plan design 10/08/2025 8:43 PM Plan design 10/08/2025 8:43 PM Car Pool LLC" at bounding box center [947, 23] width 372 height 32
click at [1010, 28] on html "Plan design 10/08/2025 8:43 PM Plan design 10/08/2025 8:43 PM Car Pool LLC Allo…" at bounding box center [574, 352] width 1149 height 704
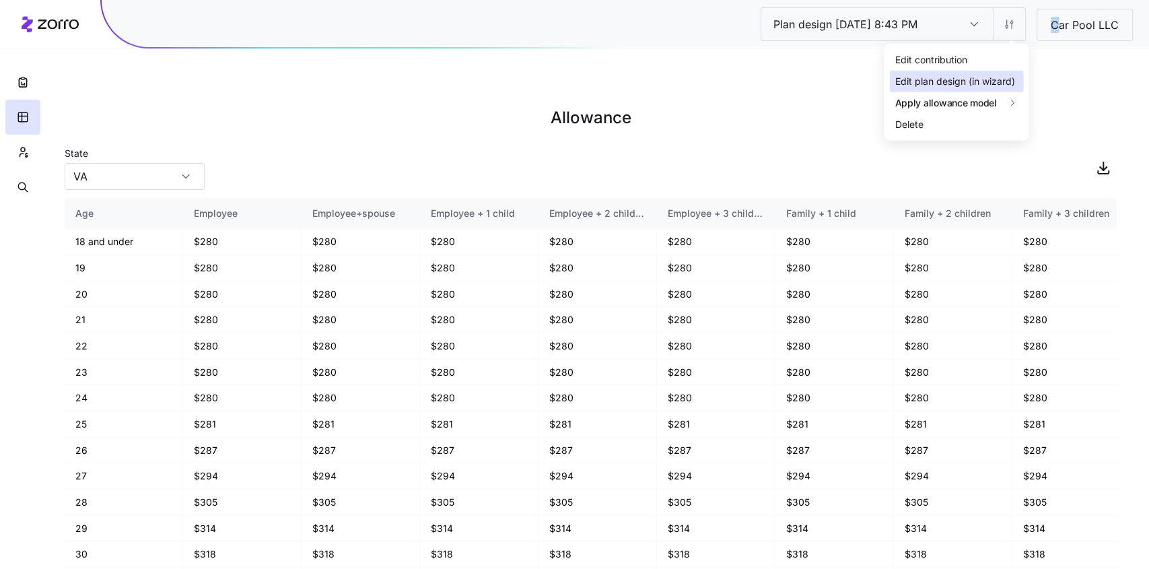
click at [969, 78] on div "Edit plan design (in wizard)" at bounding box center [955, 81] width 120 height 15
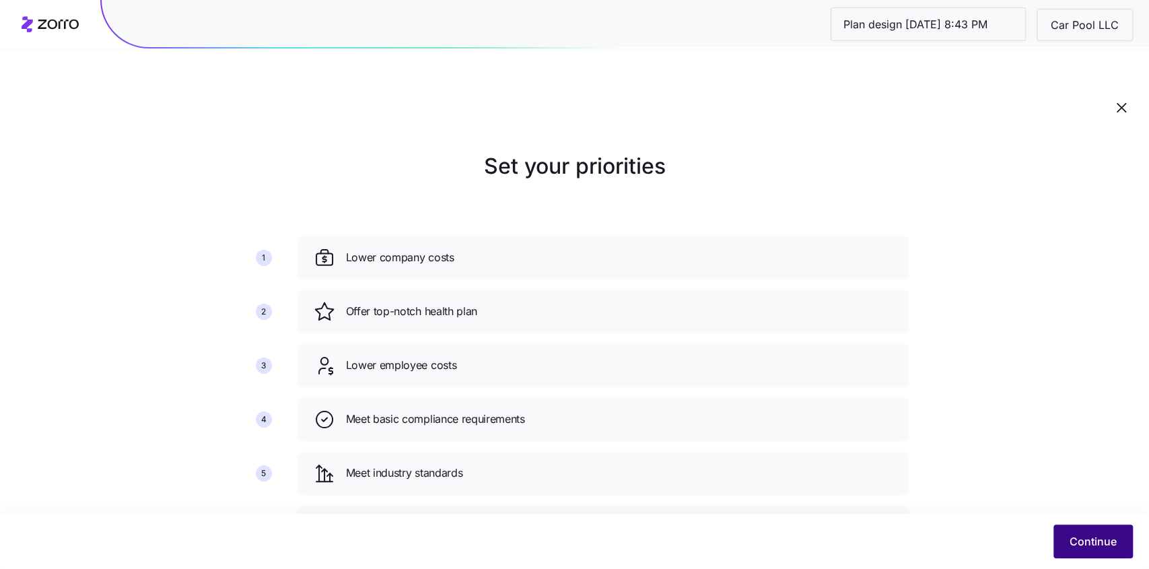
click at [1079, 540] on span "Continue" at bounding box center [1093, 541] width 47 height 16
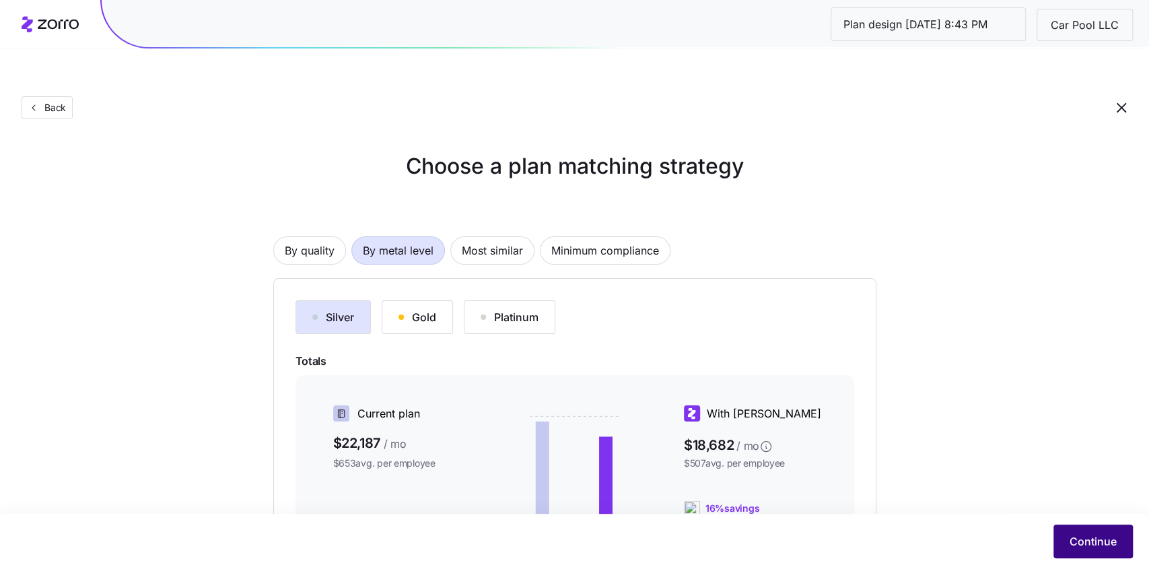
click at [1081, 539] on span "Continue" at bounding box center [1093, 541] width 47 height 16
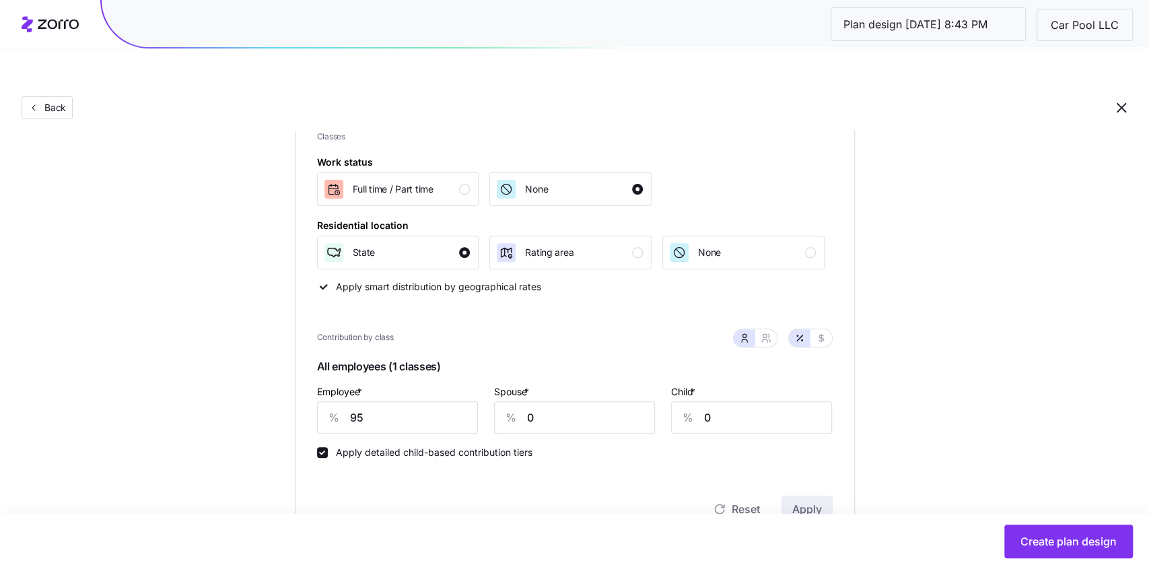
scroll to position [201, 0]
click at [413, 400] on input "95" at bounding box center [397, 416] width 161 height 32
type input "75"
click at [575, 400] on input "0" at bounding box center [574, 416] width 161 height 32
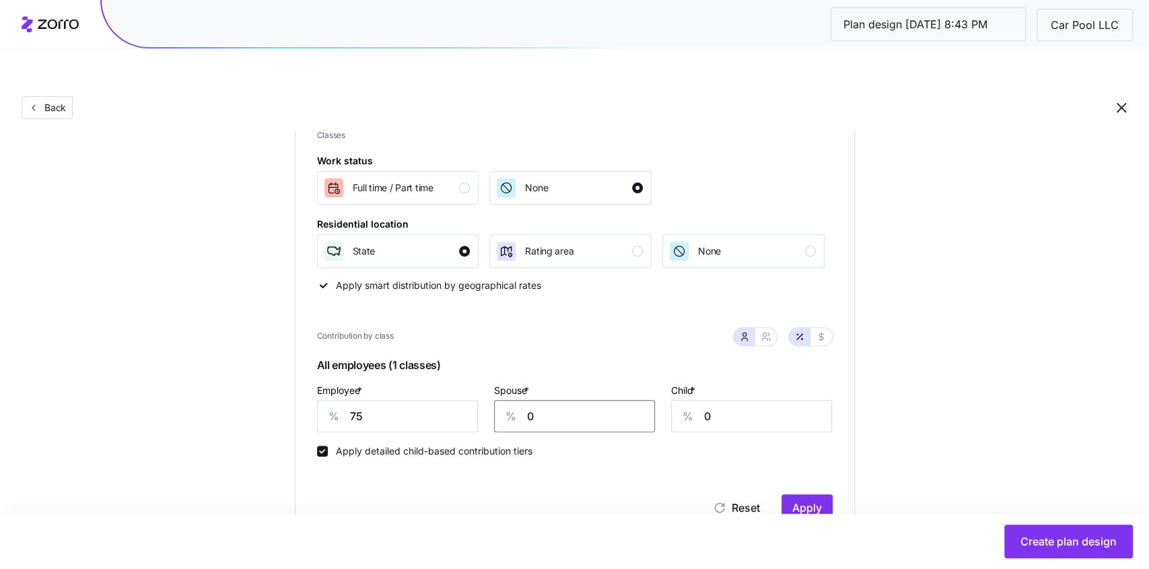
click at [575, 400] on input "0" at bounding box center [574, 416] width 161 height 32
click at [766, 331] on icon "button" at bounding box center [766, 336] width 11 height 11
type input "38"
type input "42"
click at [533, 400] on input "38" at bounding box center [508, 416] width 117 height 32
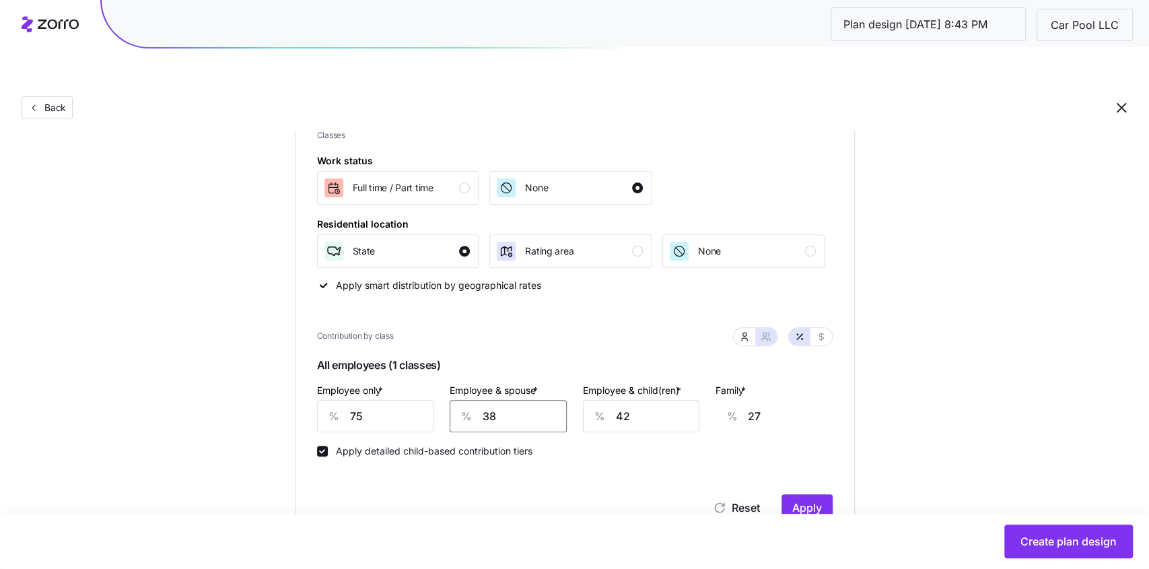
click at [533, 400] on input "38" at bounding box center [508, 416] width 117 height 32
type input "4"
type input "3"
type input "46"
type input "33"
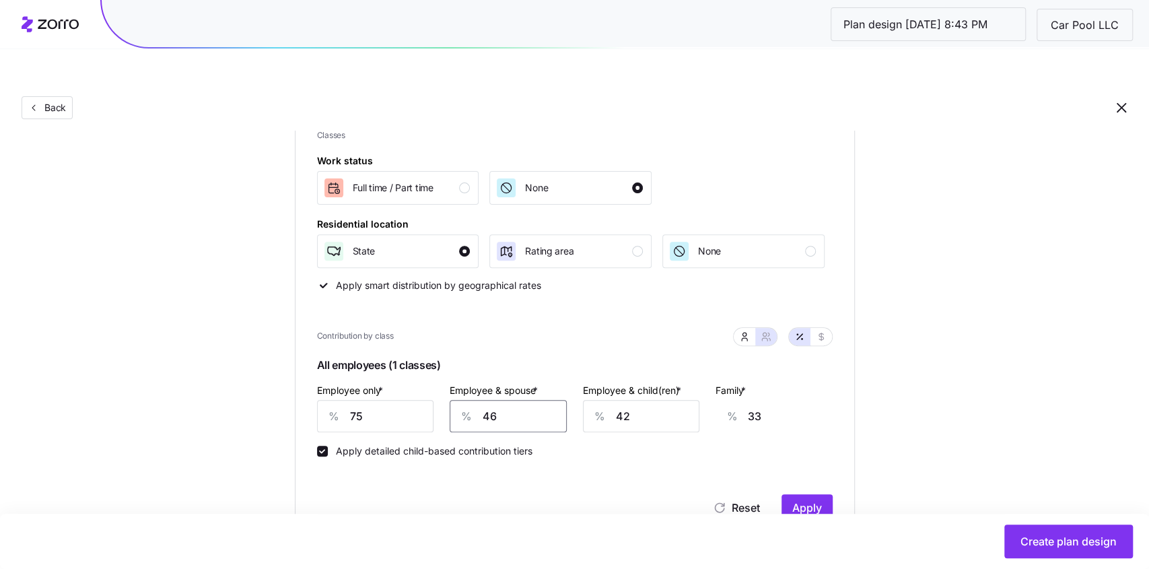
type input "46"
type input "5"
type input "9"
type input "58"
type input "43"
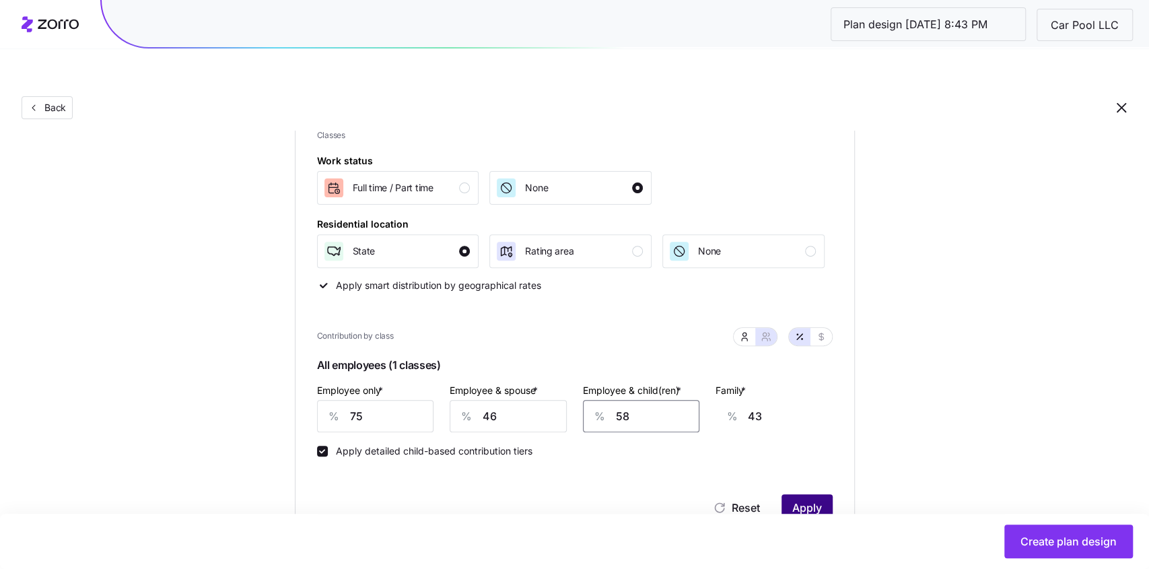
type input "58"
click at [788, 494] on button "Apply" at bounding box center [807, 507] width 51 height 27
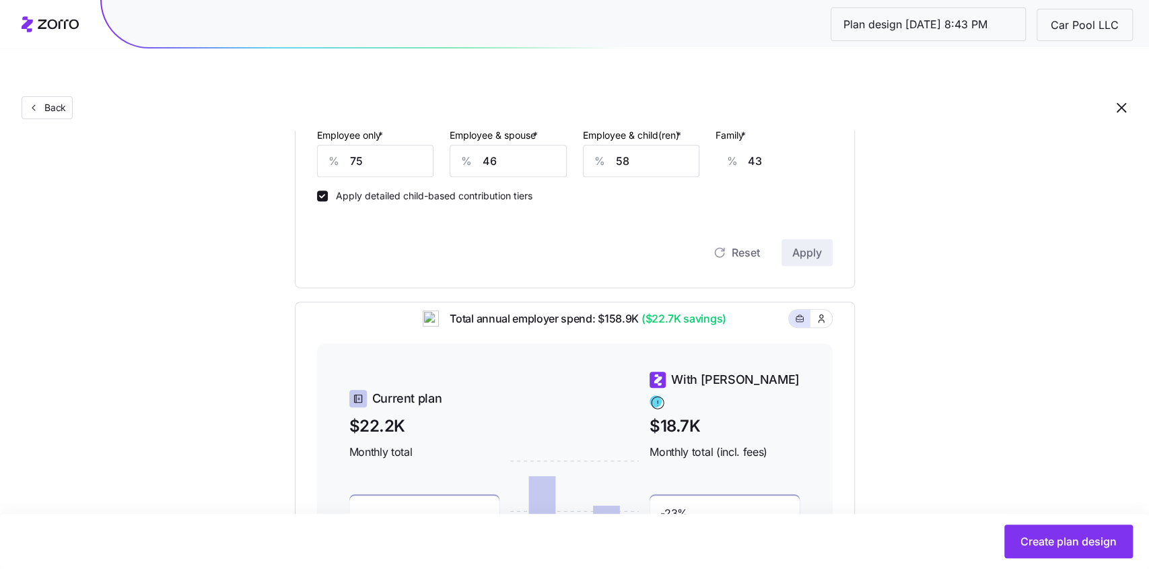
scroll to position [434, 0]
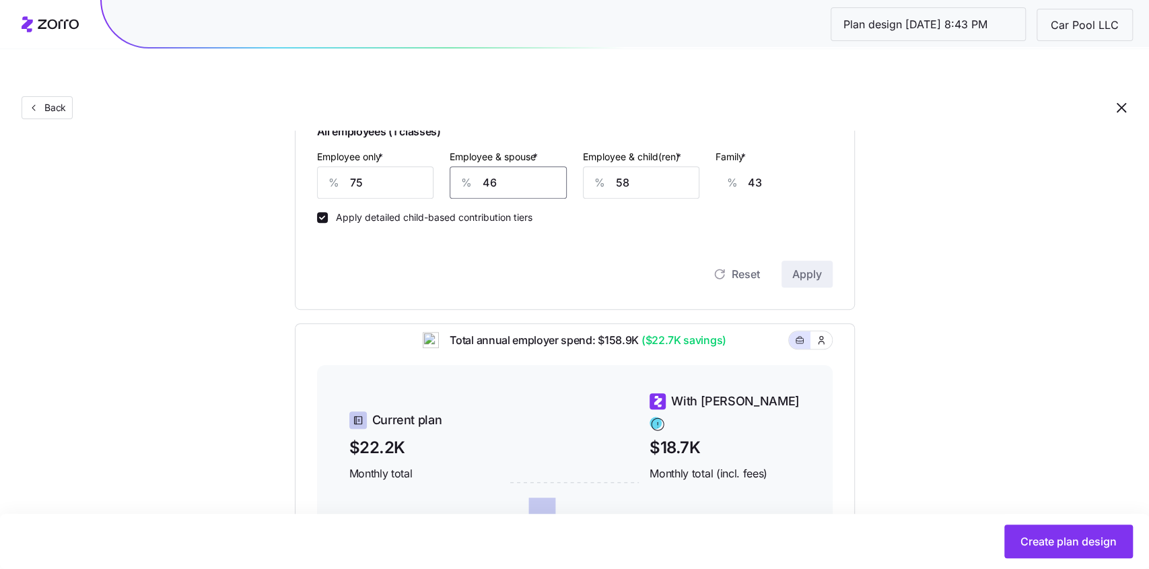
click at [532, 166] on input "46" at bounding box center [508, 182] width 117 height 32
type input "4"
type input "13"
type input "40"
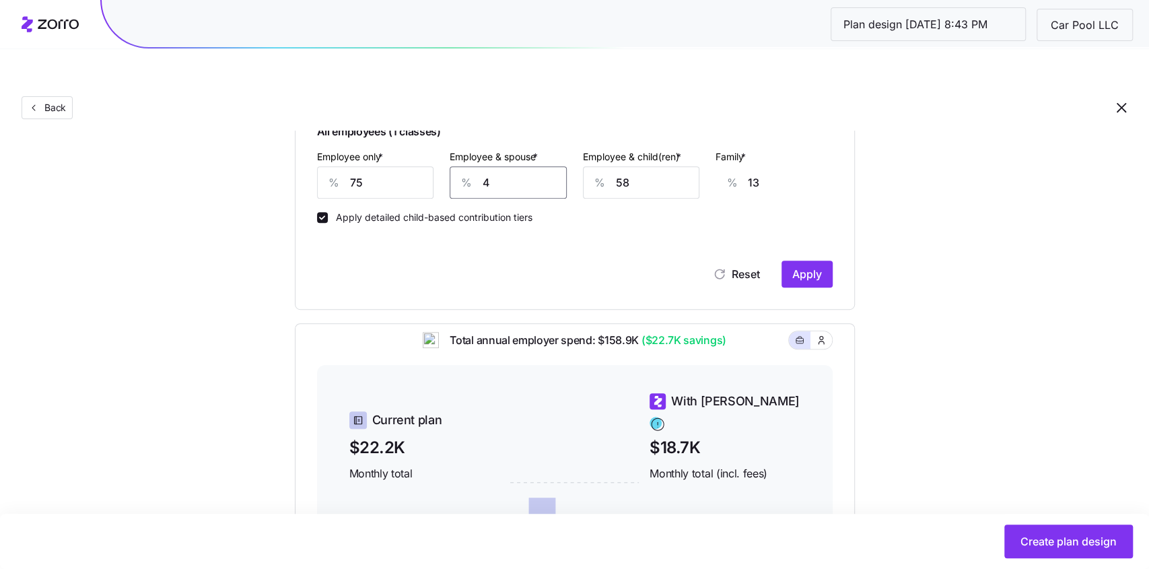
type input "39"
type input "40"
click at [638, 166] on input "58" at bounding box center [641, 182] width 117 height 32
type input "5"
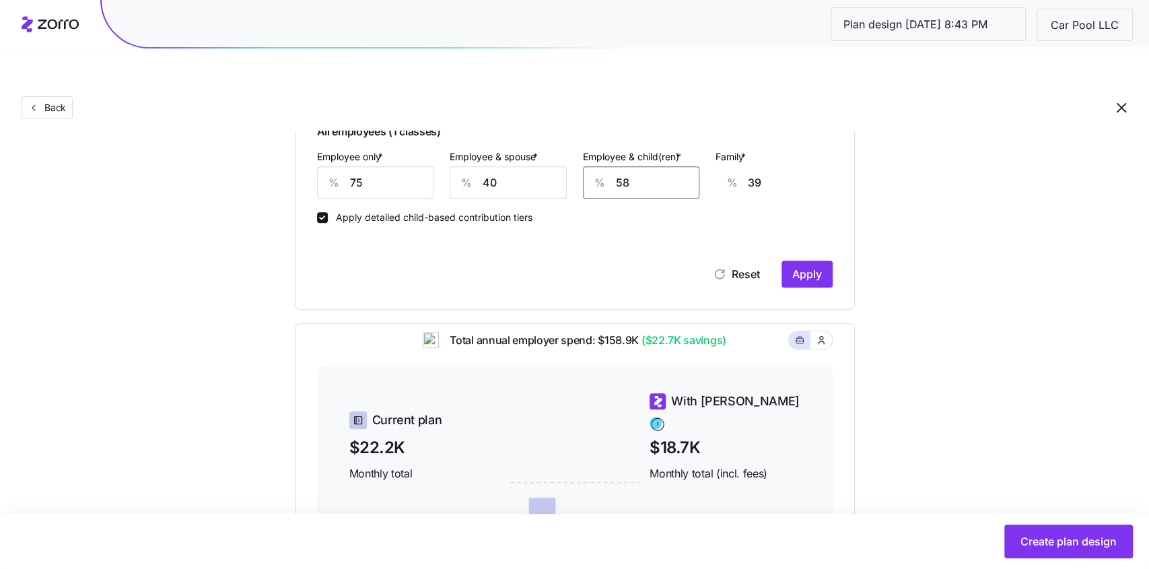
type input "5"
type input "59"
type input "40"
type input "5"
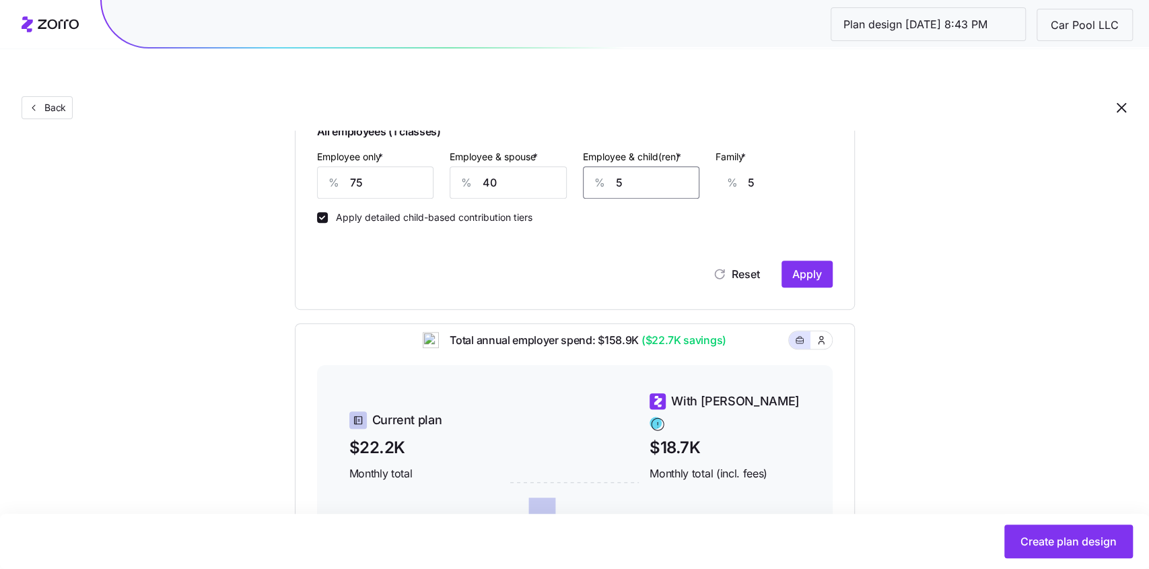
type input "50"
type input "34"
type input "50"
click at [372, 166] on input "75" at bounding box center [375, 182] width 117 height 32
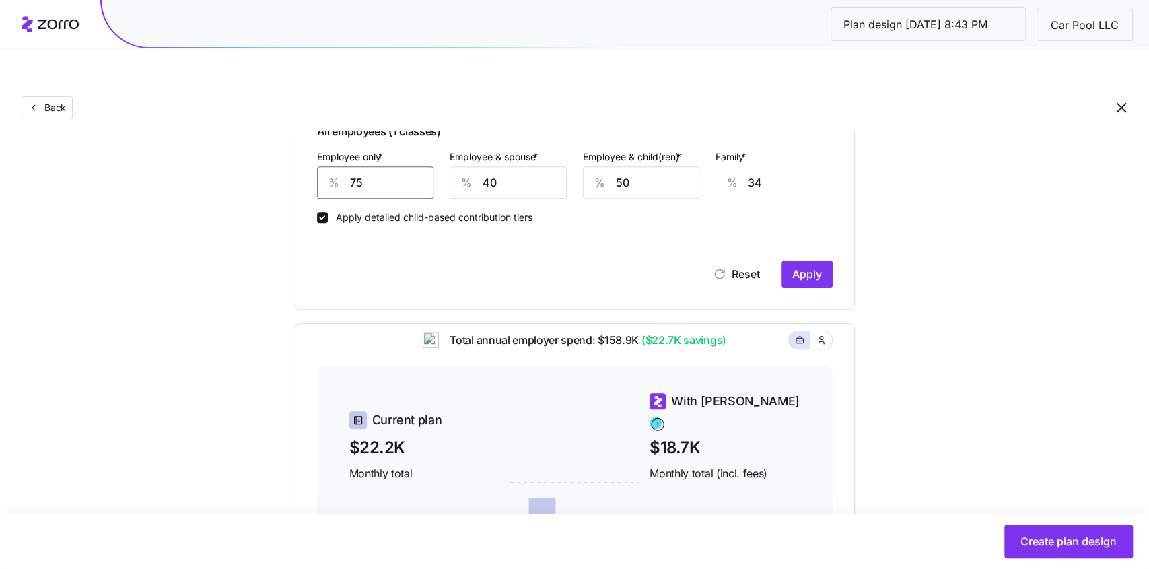
type input "7"
type input "58"
type input "70"
type input "36"
type input "70"
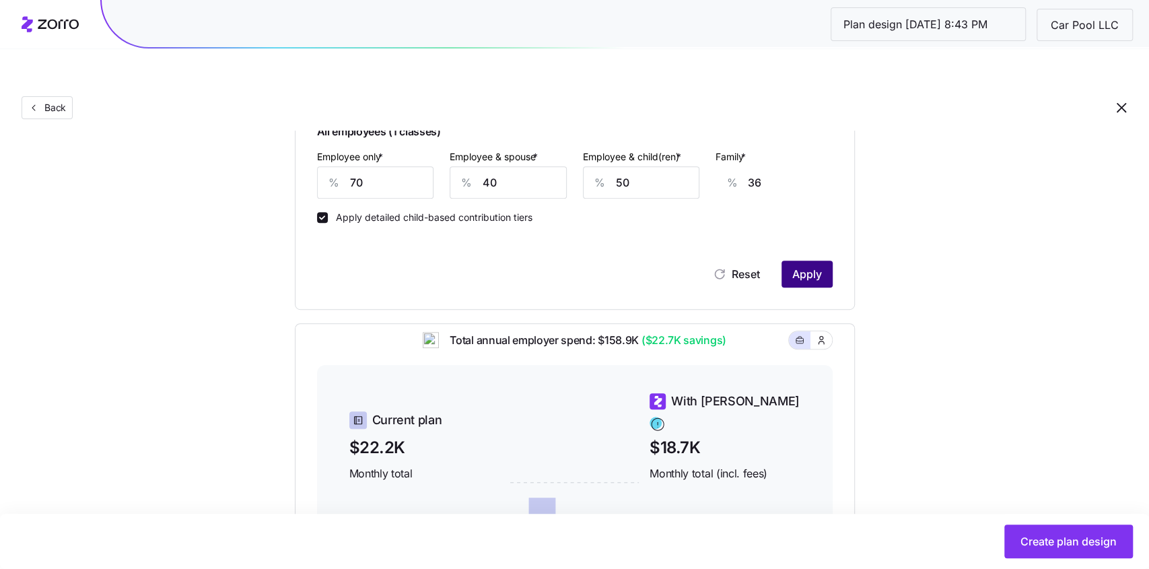
click at [810, 266] on span "Apply" at bounding box center [807, 274] width 30 height 16
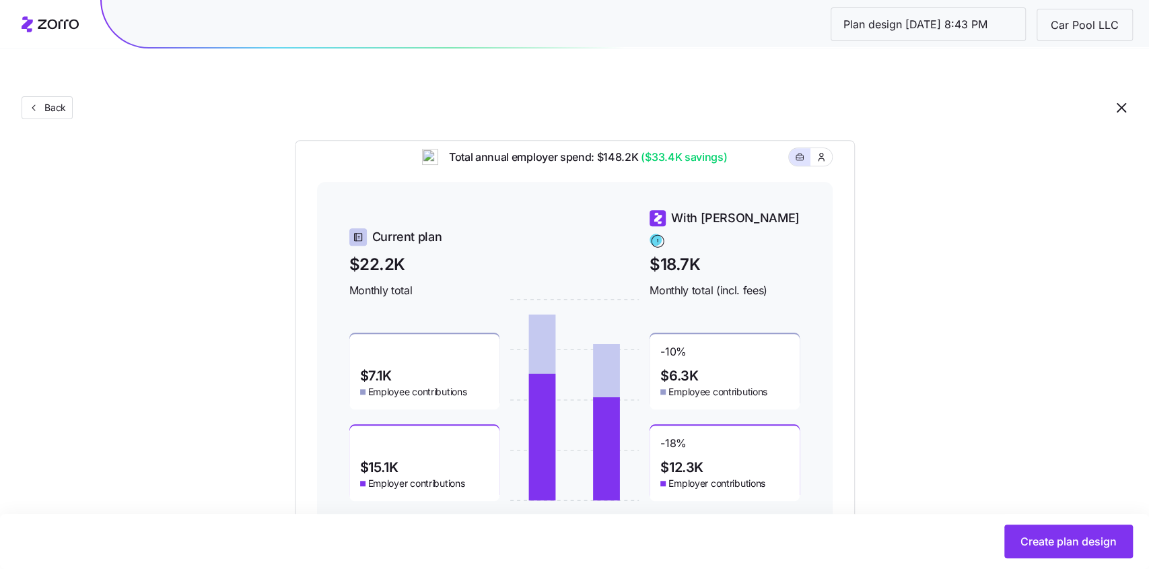
scroll to position [614, 0]
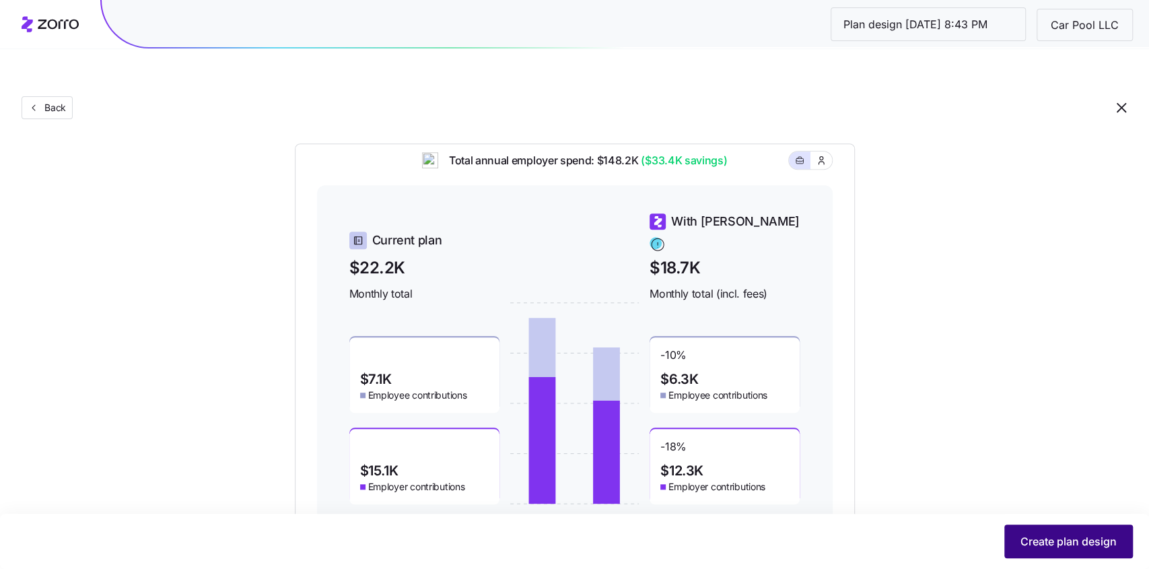
click at [1029, 544] on span "Create plan design" at bounding box center [1069, 541] width 96 height 16
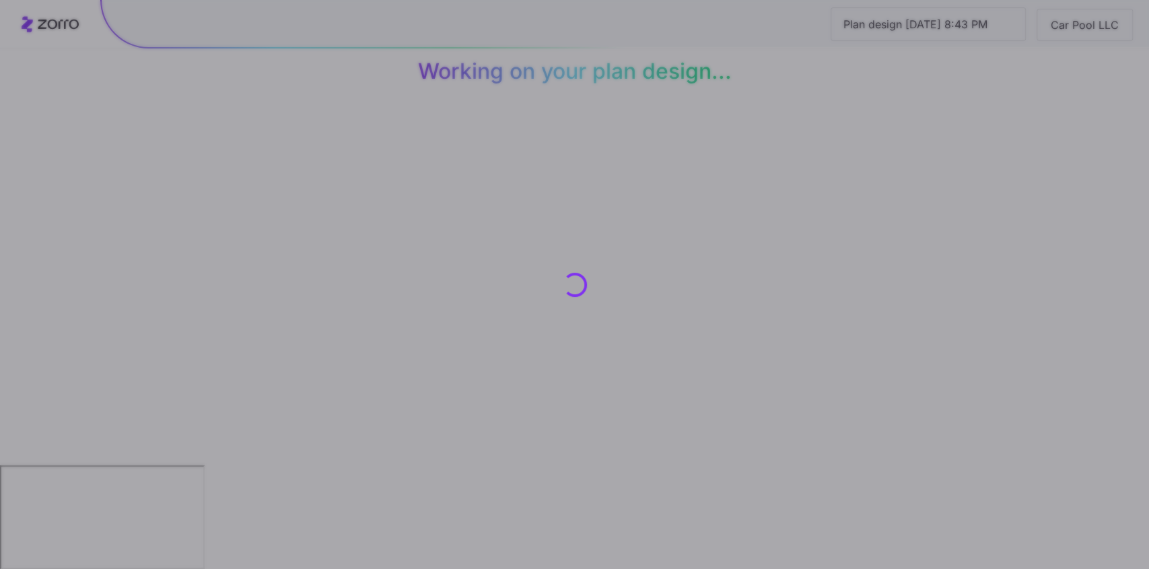
scroll to position [0, 0]
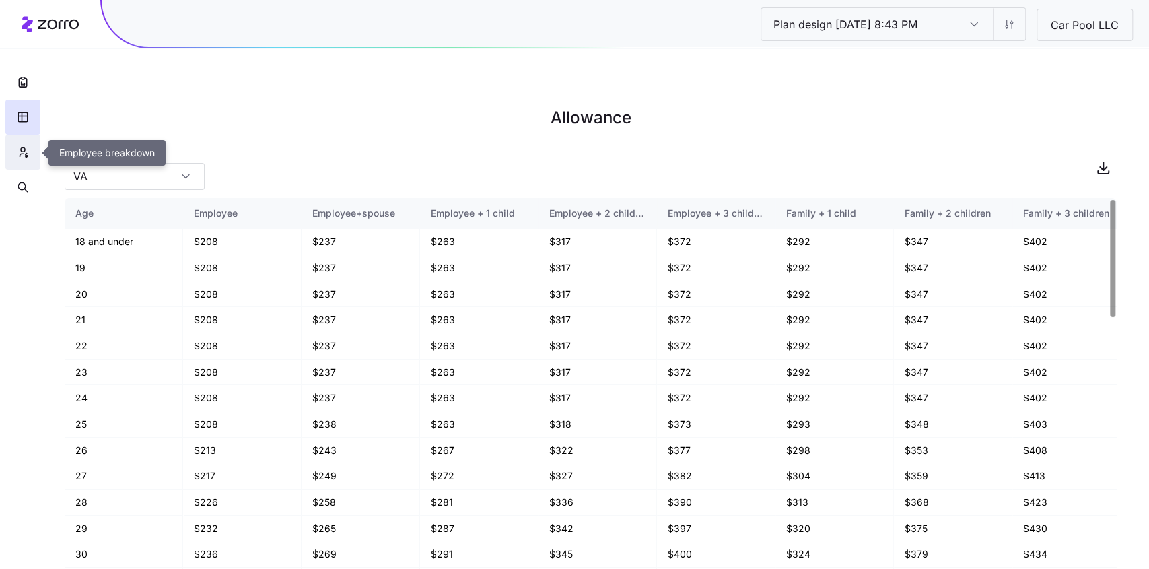
click at [22, 148] on icon "button" at bounding box center [23, 151] width 12 height 13
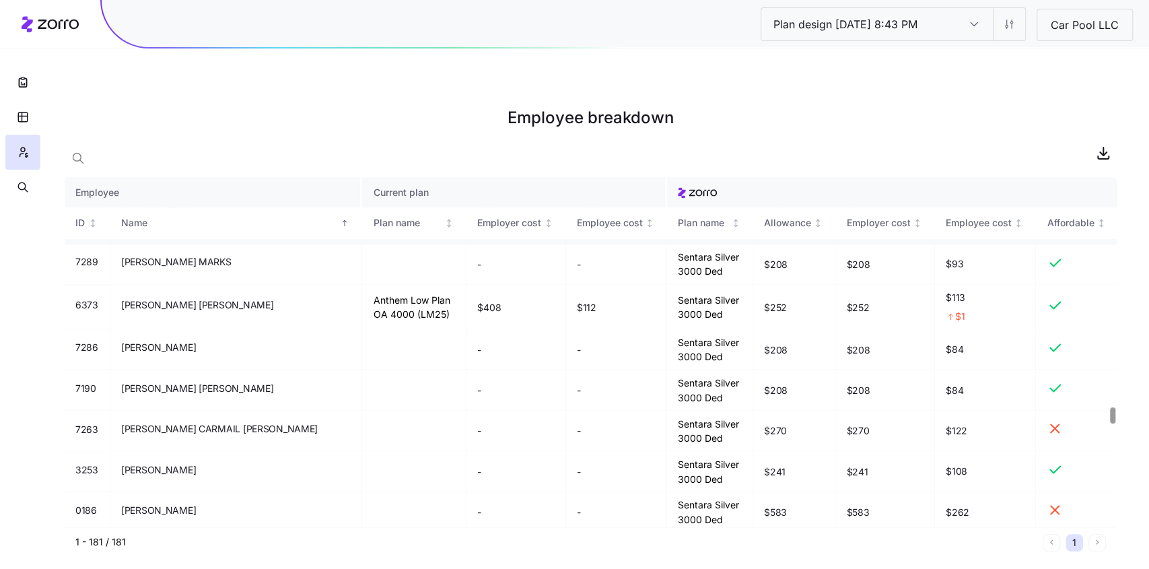
scroll to position [5061, 0]
click at [16, 81] on icon "button" at bounding box center [22, 81] width 13 height 13
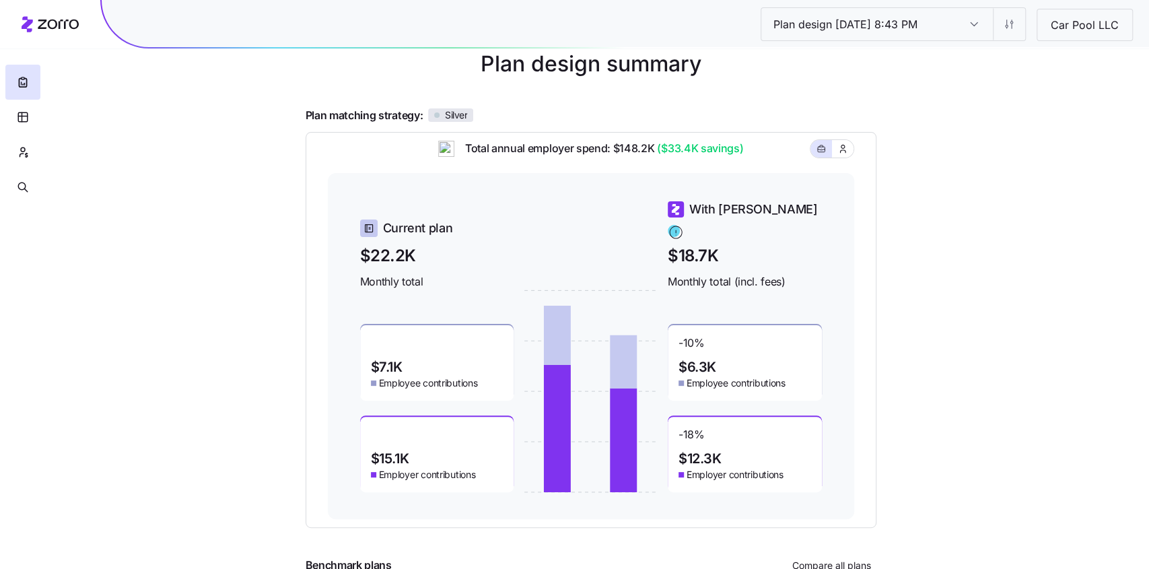
scroll to position [104, 0]
click at [1012, 28] on html "Plan design 10/08/2025 8:43 PM Plan design 10/08/2025 8:43 PM Car Pool LLC Plan…" at bounding box center [574, 318] width 1149 height 844
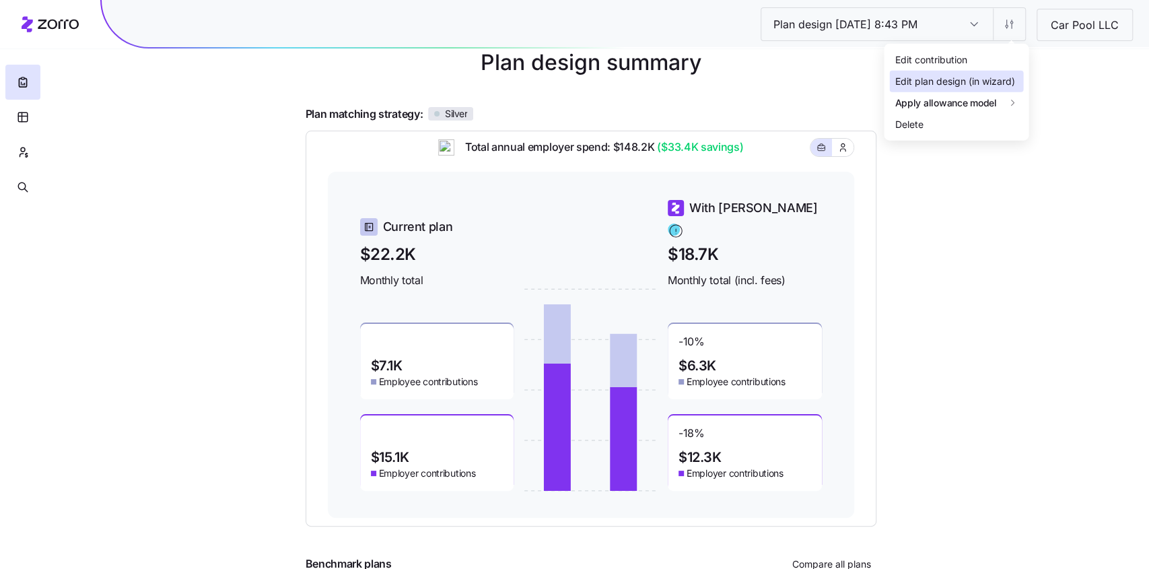
click at [971, 72] on div "Edit plan design (in wizard)" at bounding box center [956, 82] width 134 height 22
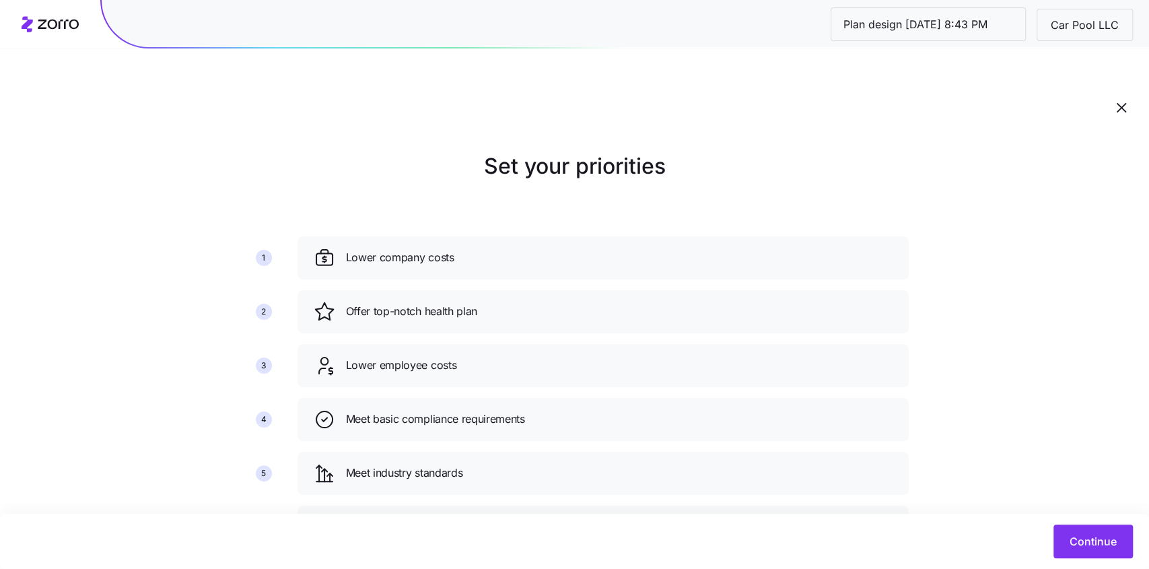
scroll to position [44, 0]
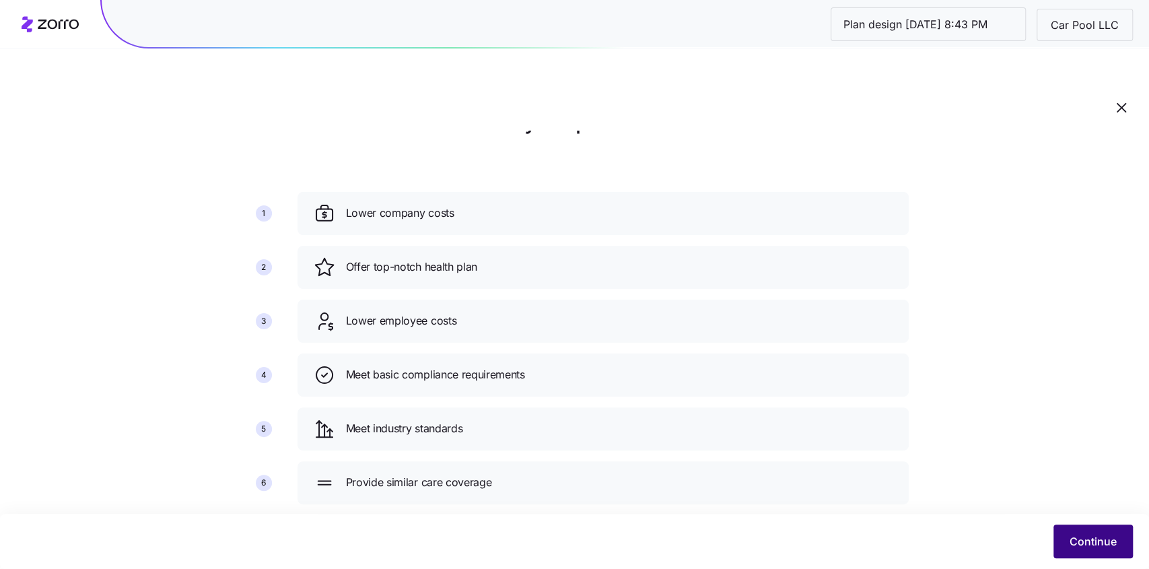
click at [1060, 529] on button "Continue" at bounding box center [1093, 541] width 79 height 34
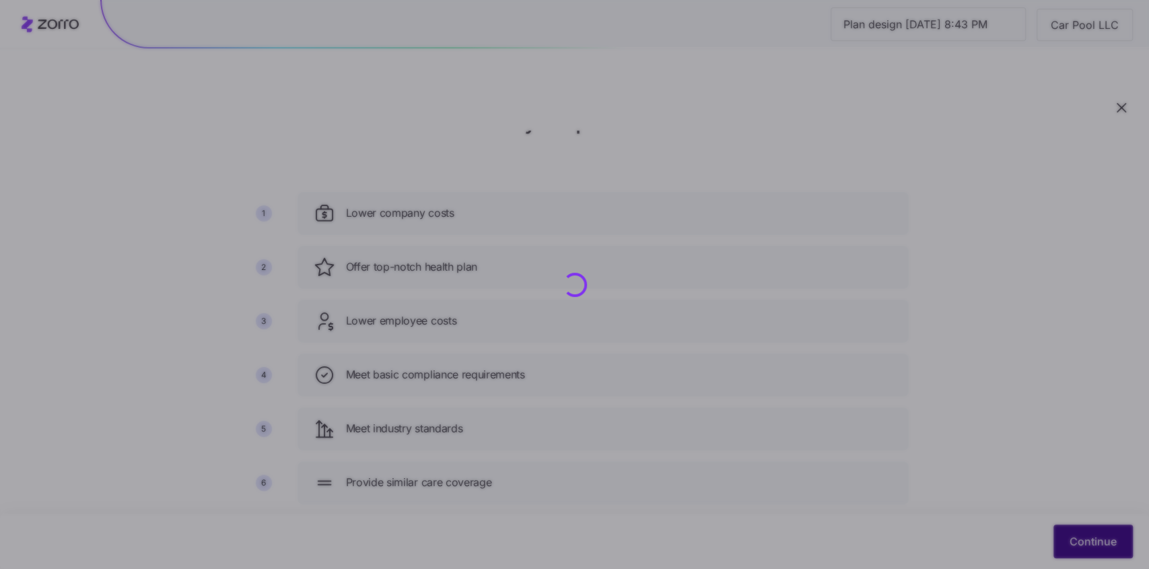
scroll to position [0, 0]
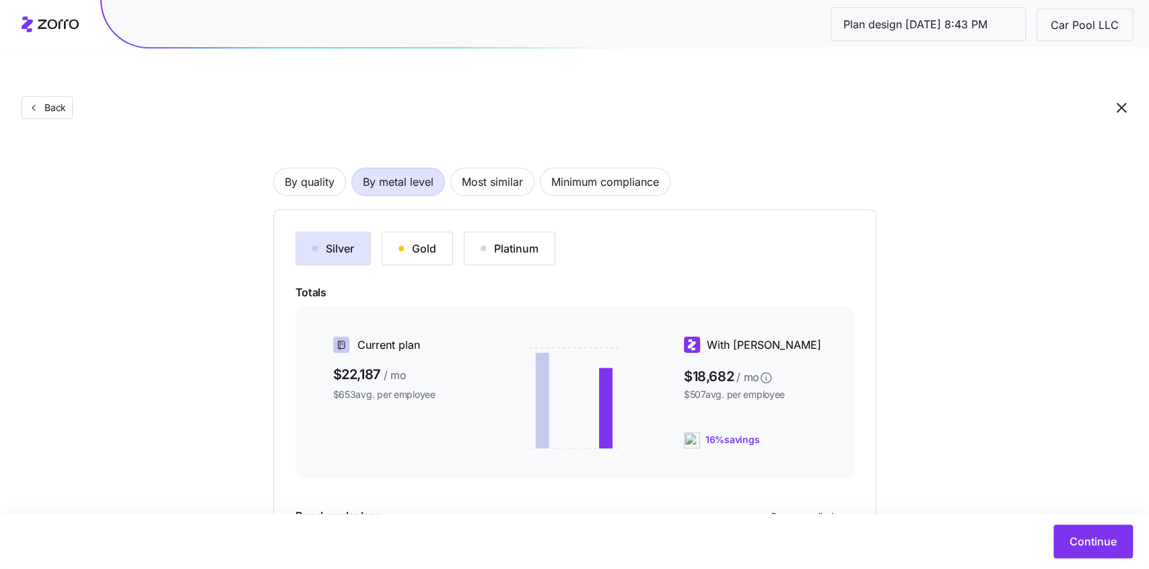
scroll to position [86, 0]
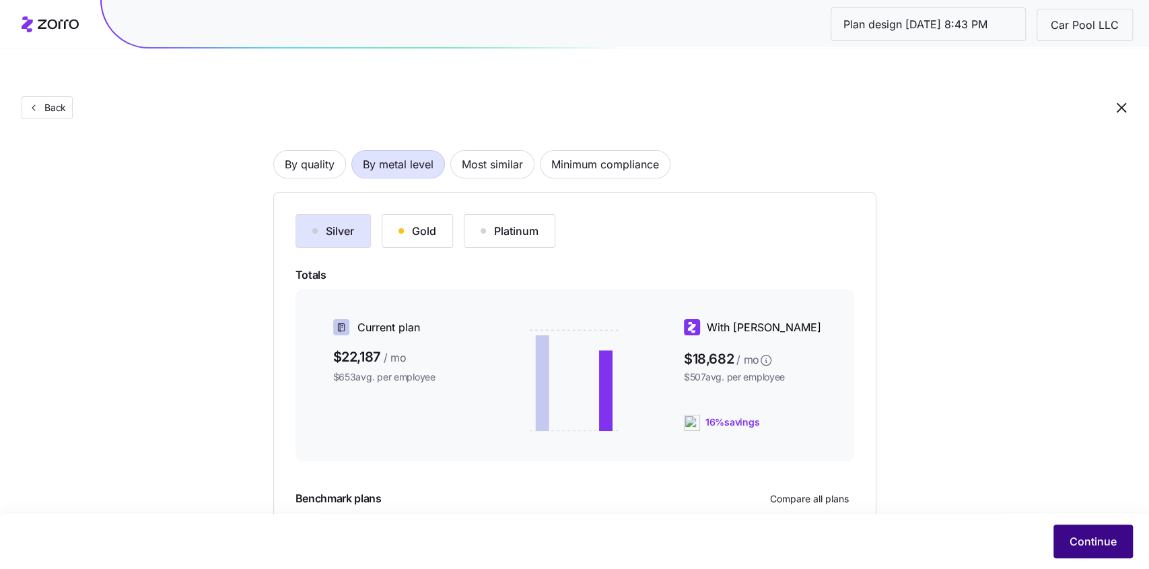
click at [1076, 533] on button "Continue" at bounding box center [1093, 541] width 79 height 34
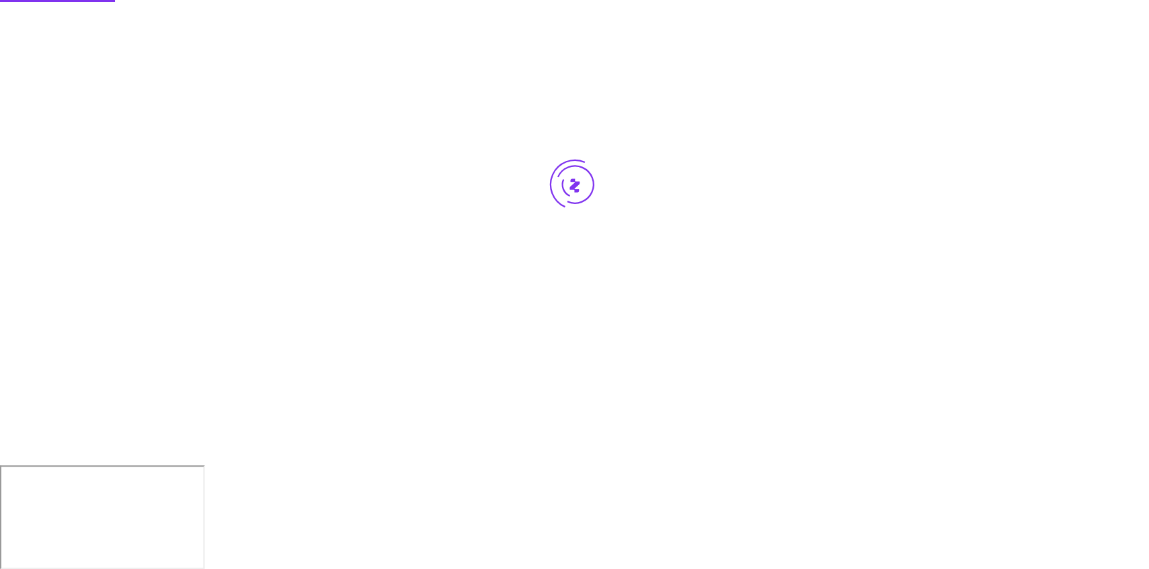
scroll to position [0, 0]
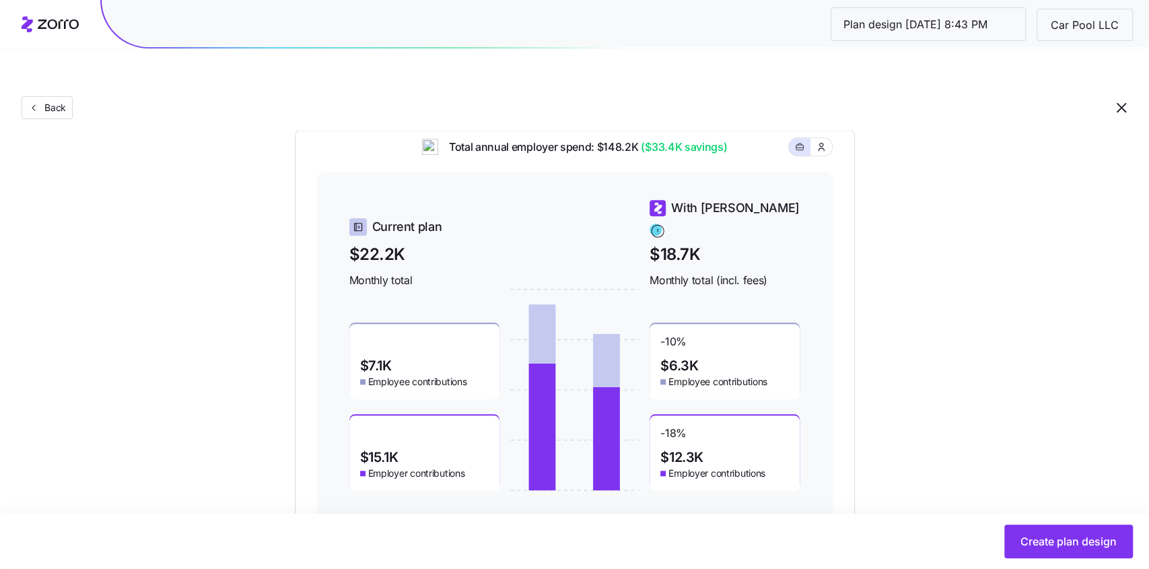
scroll to position [630, 0]
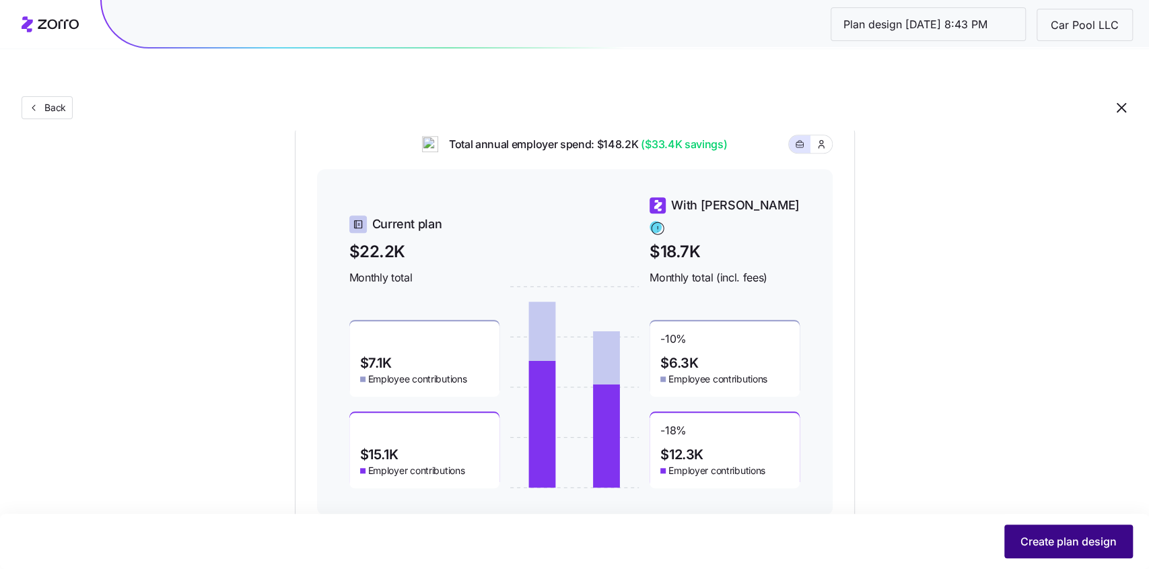
click at [1080, 539] on span "Create plan design" at bounding box center [1069, 541] width 96 height 16
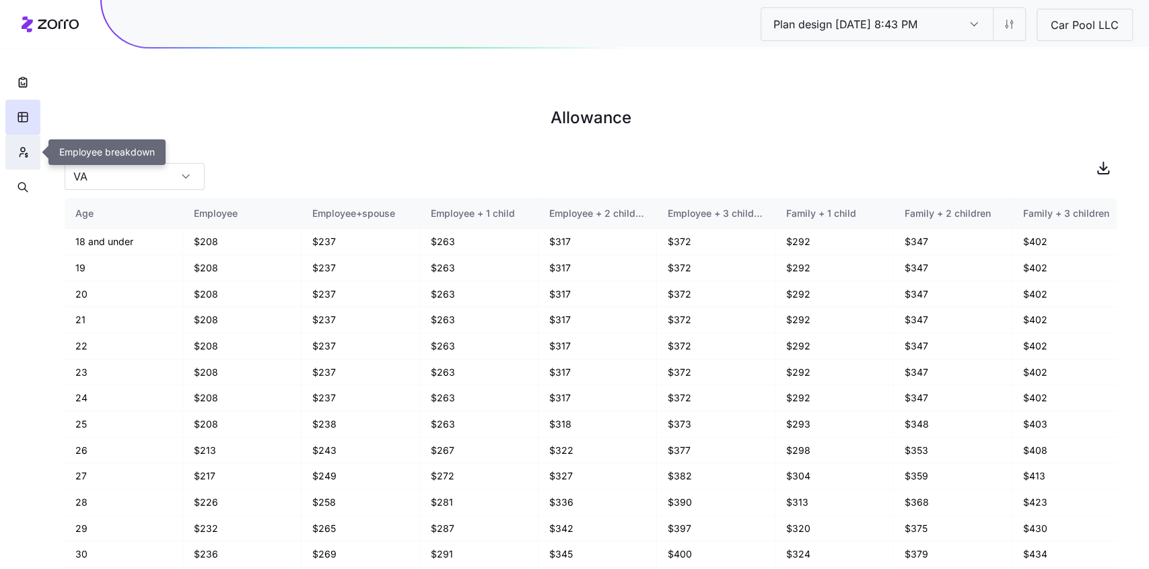
click at [23, 151] on icon "button" at bounding box center [23, 151] width 12 height 13
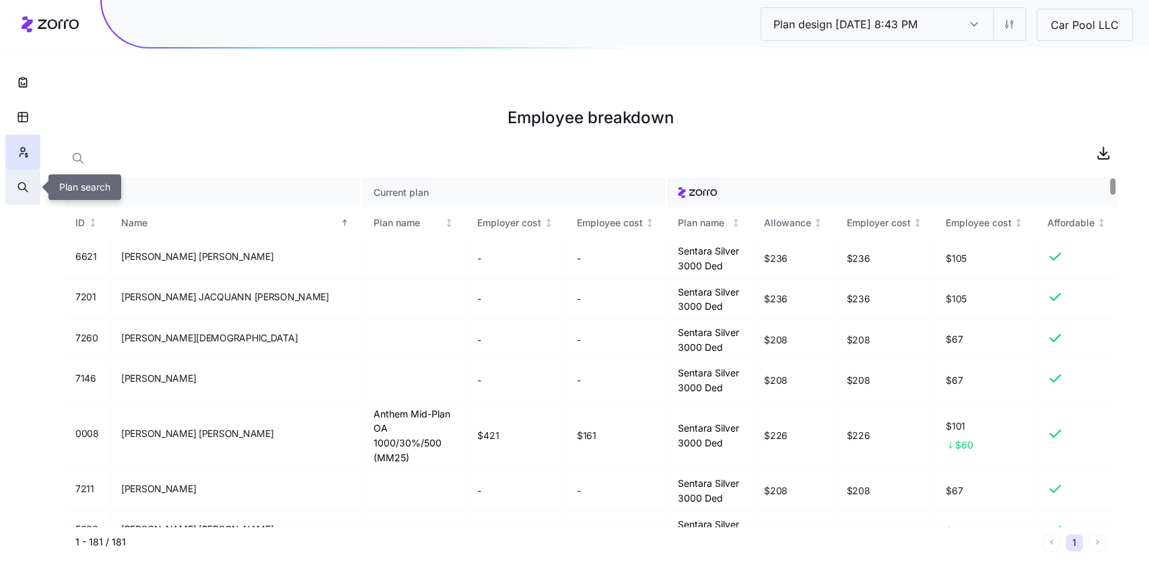
click at [24, 178] on button "button" at bounding box center [22, 187] width 35 height 35
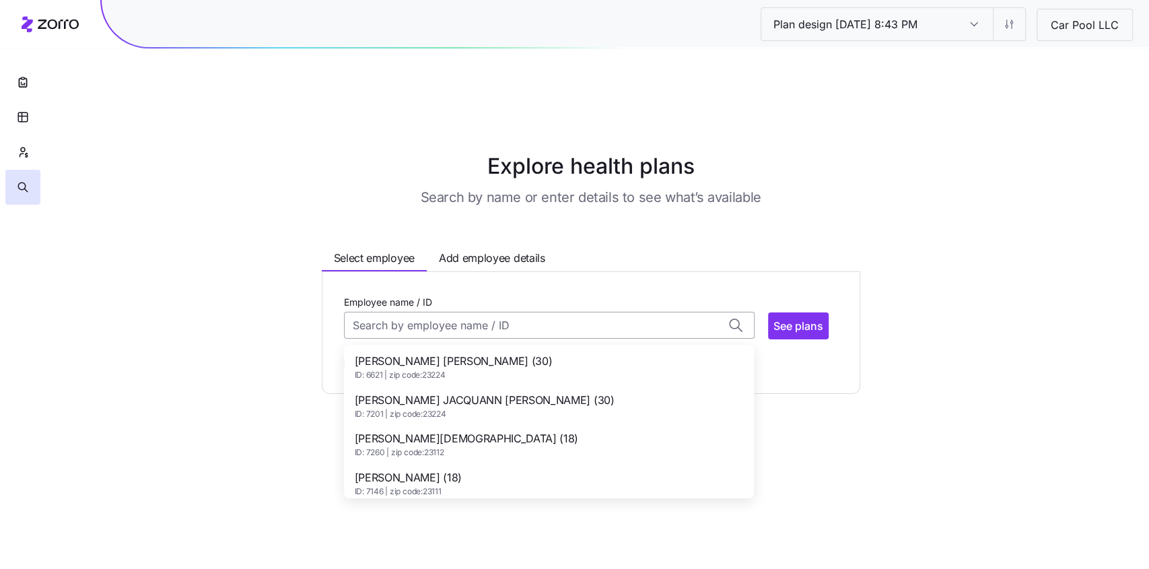
click at [471, 312] on input "Employee name / ID" at bounding box center [549, 325] width 411 height 27
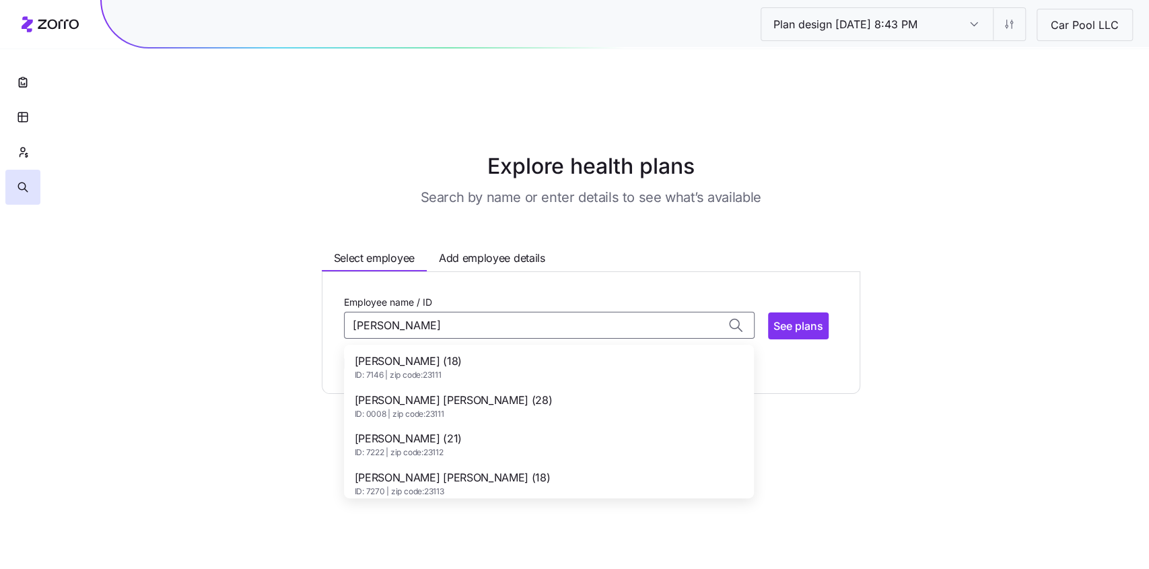
click at [463, 409] on span "ID: 0008 | zip code: 23111" at bounding box center [454, 414] width 198 height 11
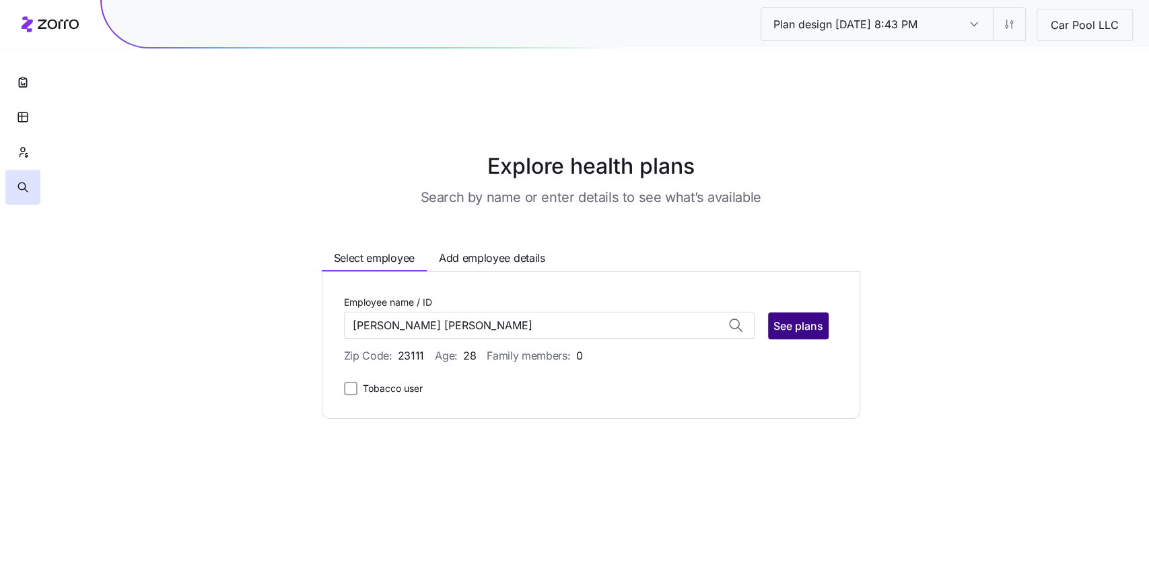
click at [799, 318] on span "See plans" at bounding box center [799, 326] width 50 height 16
type input "ALEXANDER JAMES SLAYTON (ID: 0008)"
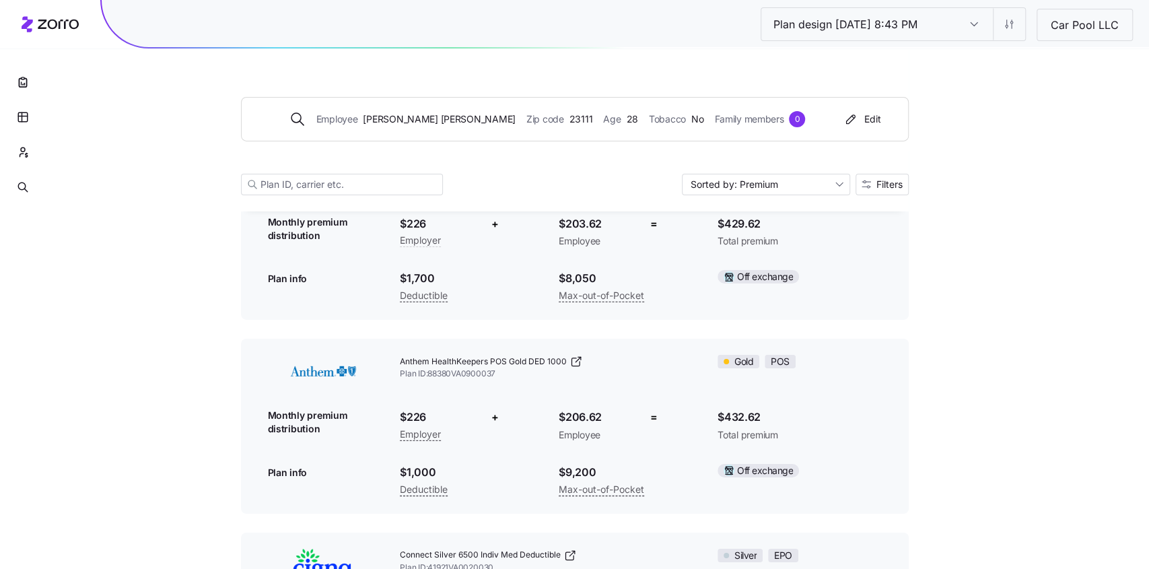
scroll to position [9816, 0]
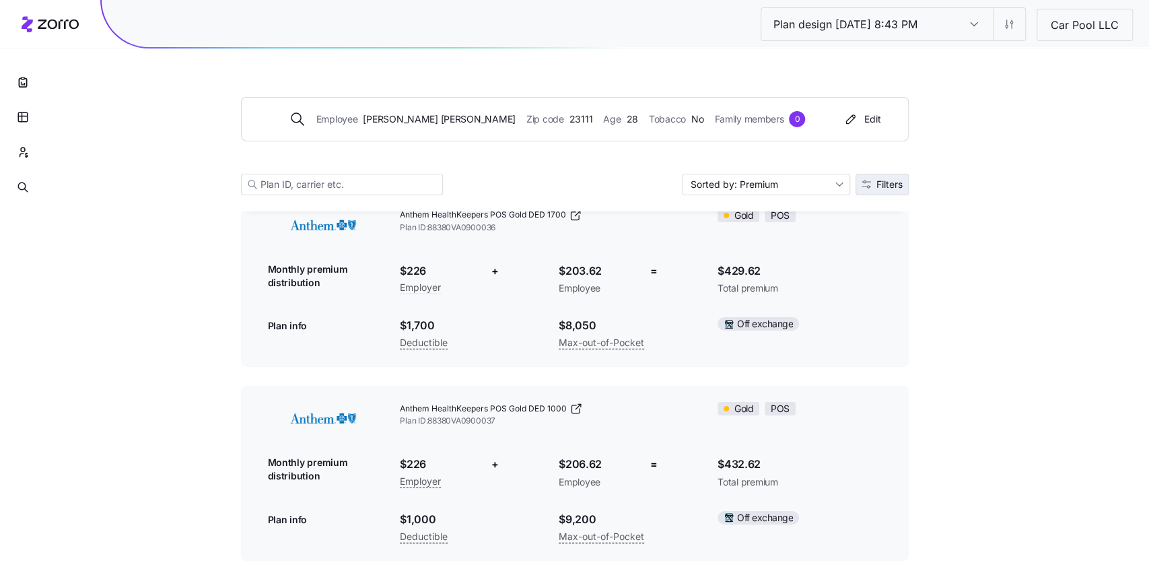
click at [895, 174] on button "Filters" at bounding box center [882, 185] width 53 height 22
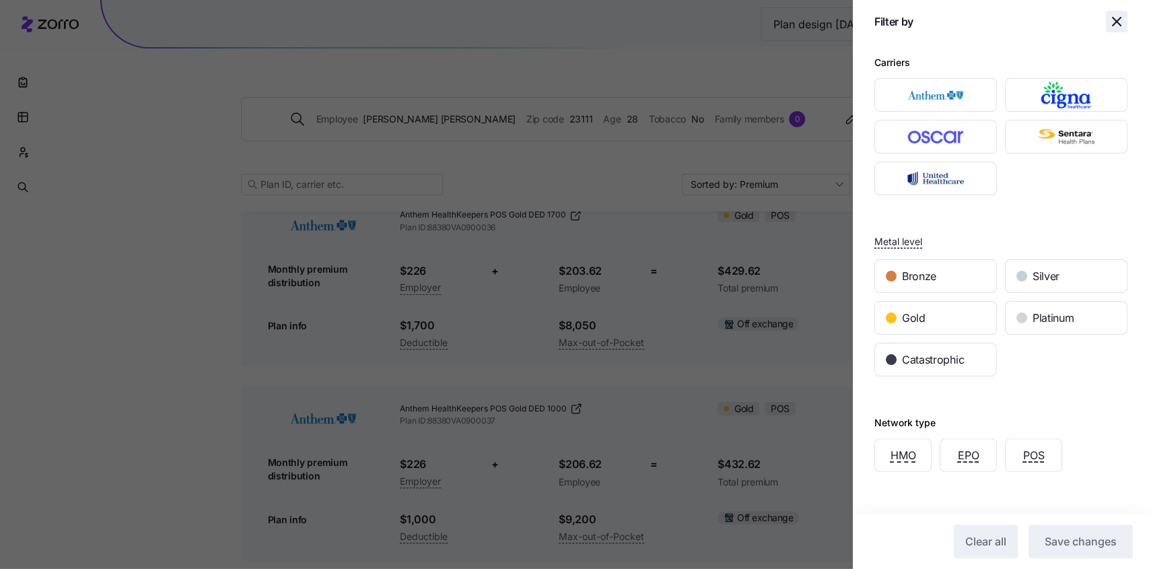
click at [1124, 21] on icon "button" at bounding box center [1117, 21] width 16 height 16
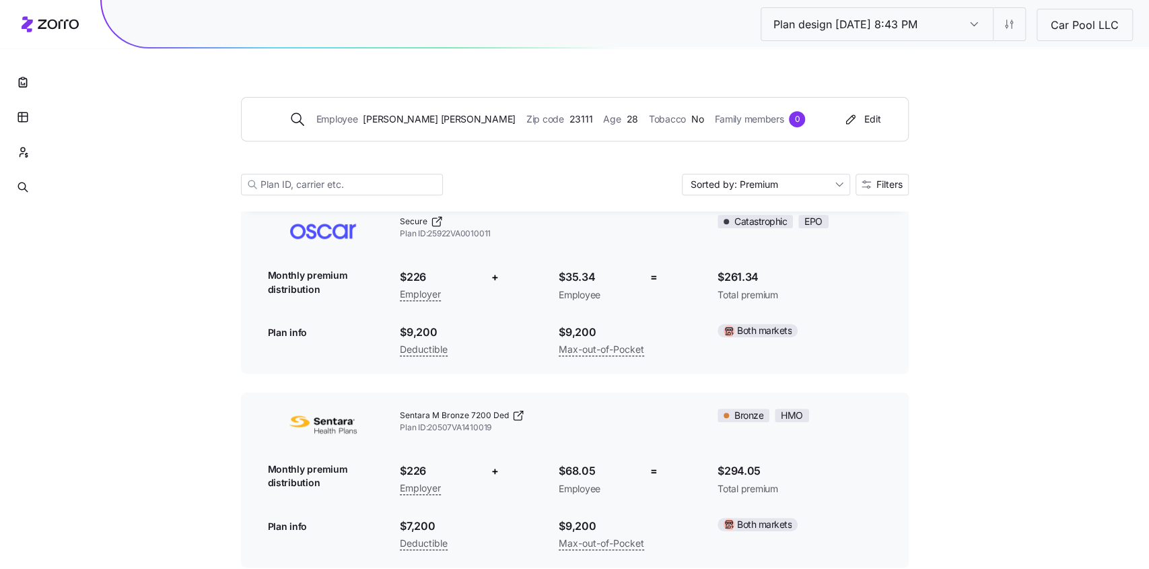
scroll to position [0, 0]
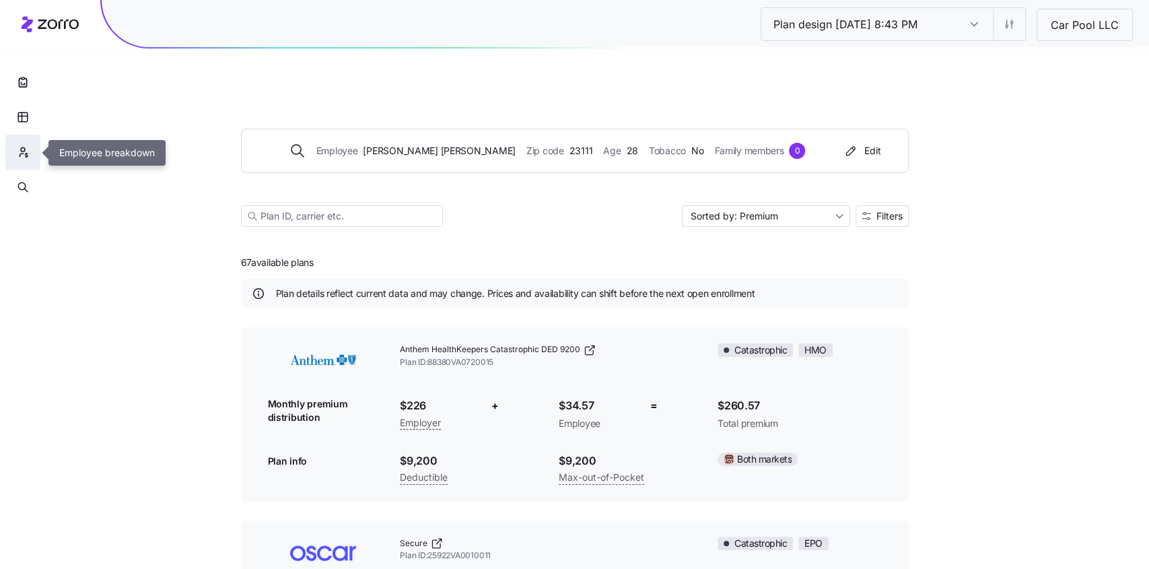
click at [28, 155] on icon "button" at bounding box center [23, 151] width 12 height 13
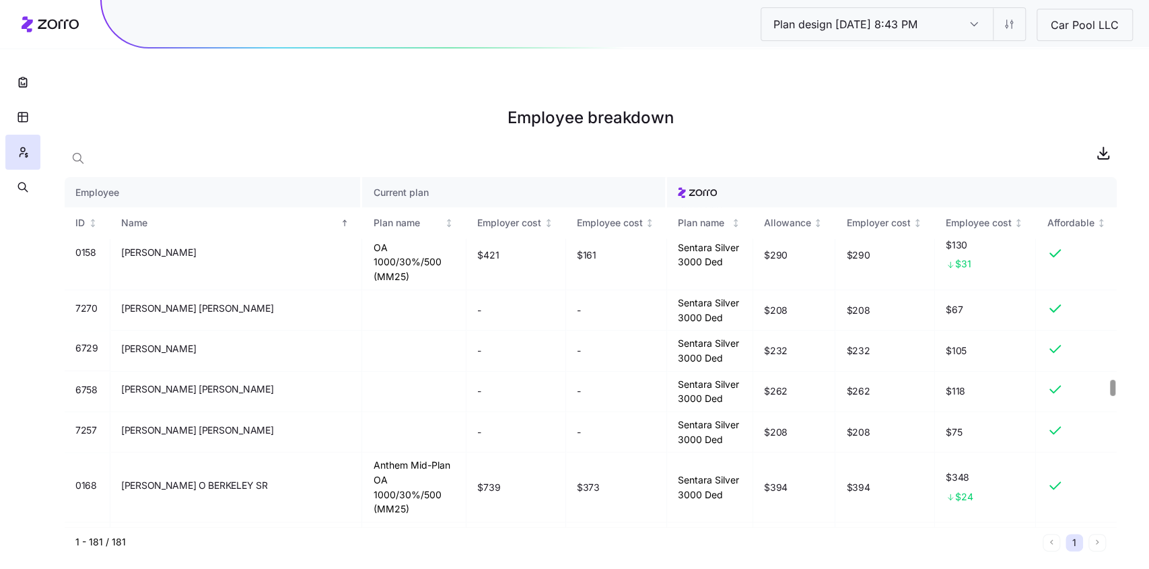
scroll to position [4453, 0]
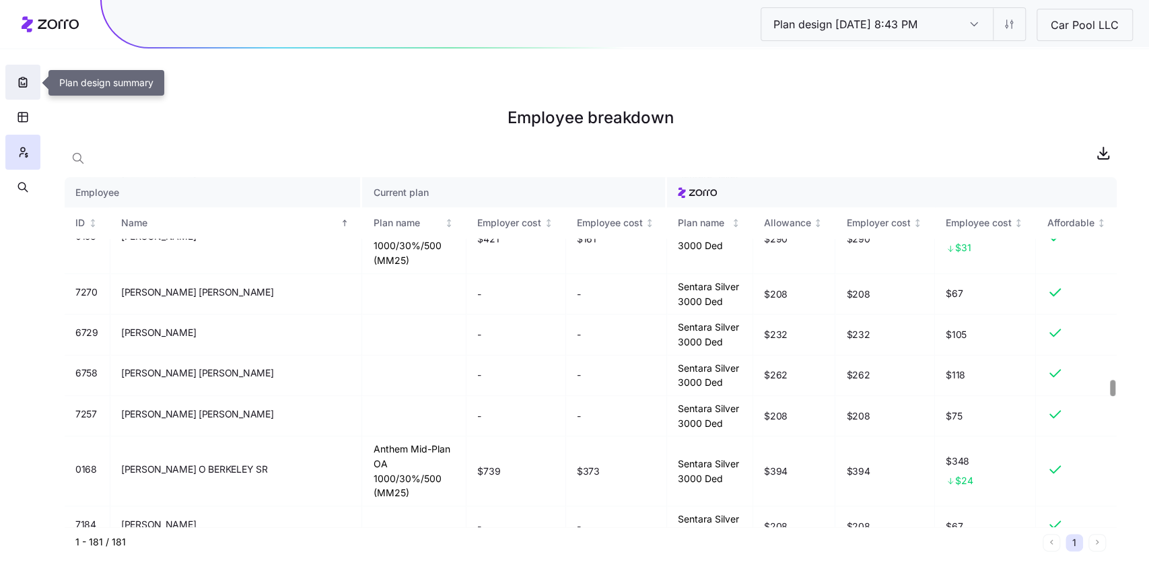
click at [26, 79] on icon "button" at bounding box center [22, 82] width 7 height 9
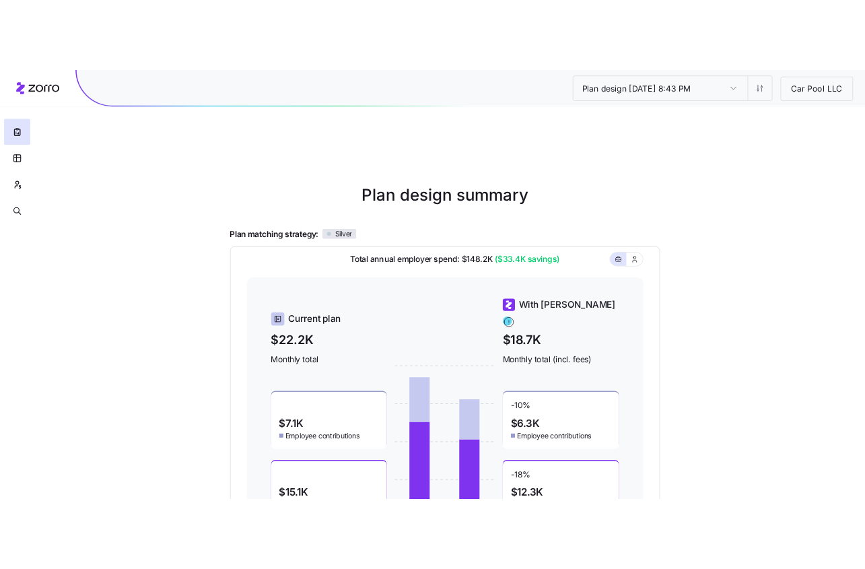
scroll to position [83, 0]
